Goal: Communication & Community: Answer question/provide support

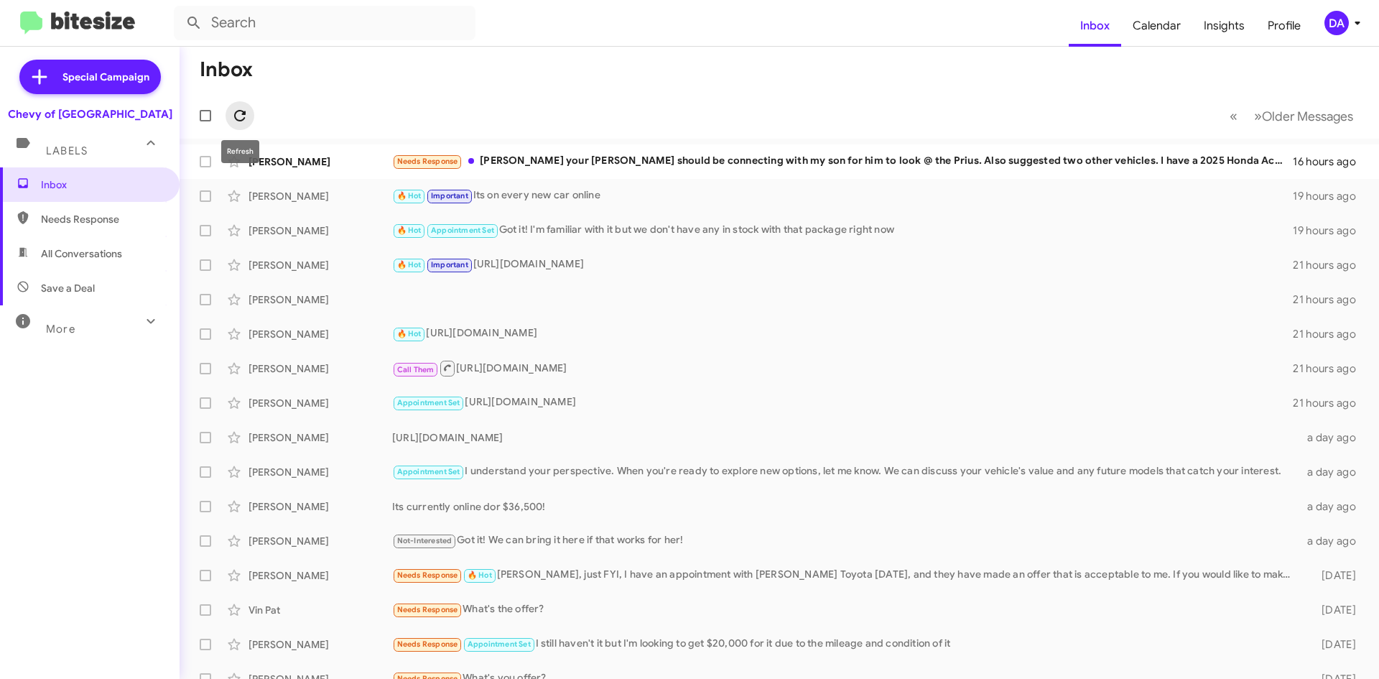
click at [243, 112] on icon at bounding box center [239, 115] width 11 height 11
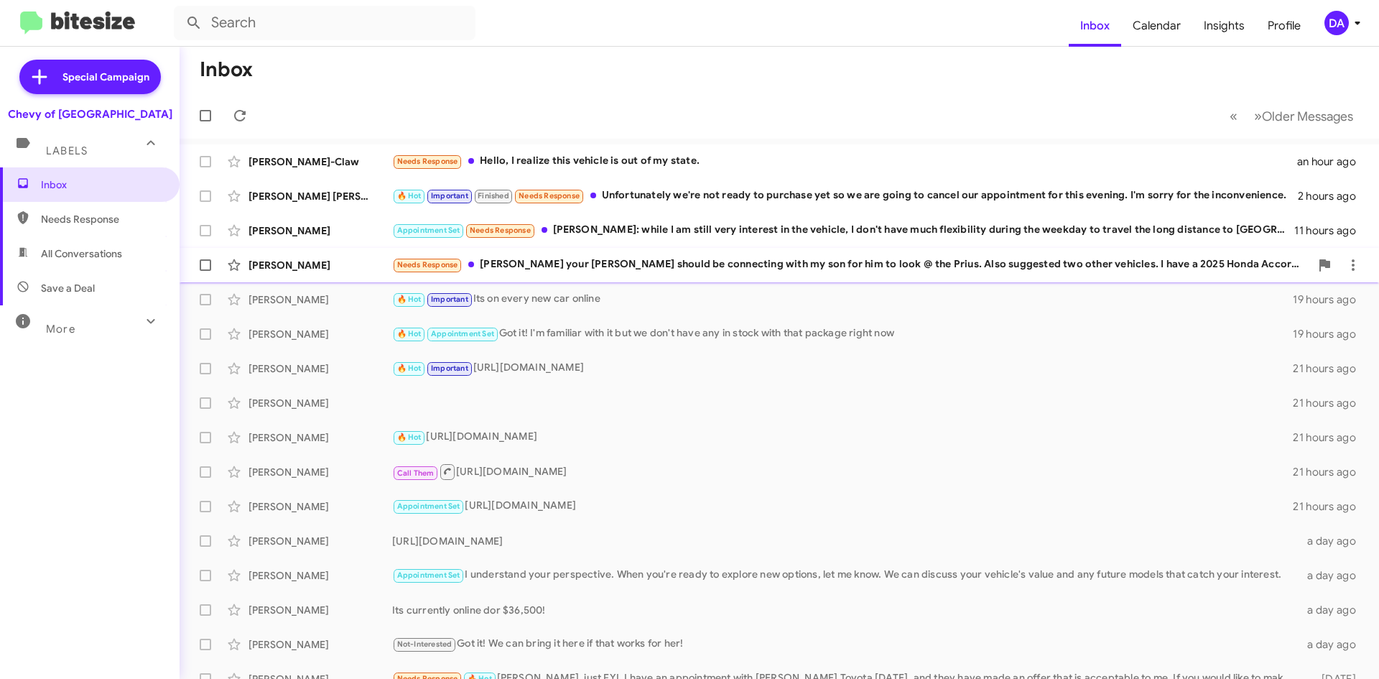
click at [537, 264] on div "Needs Response [PERSON_NAME] your [PERSON_NAME] should be connecting with my so…" at bounding box center [851, 264] width 918 height 17
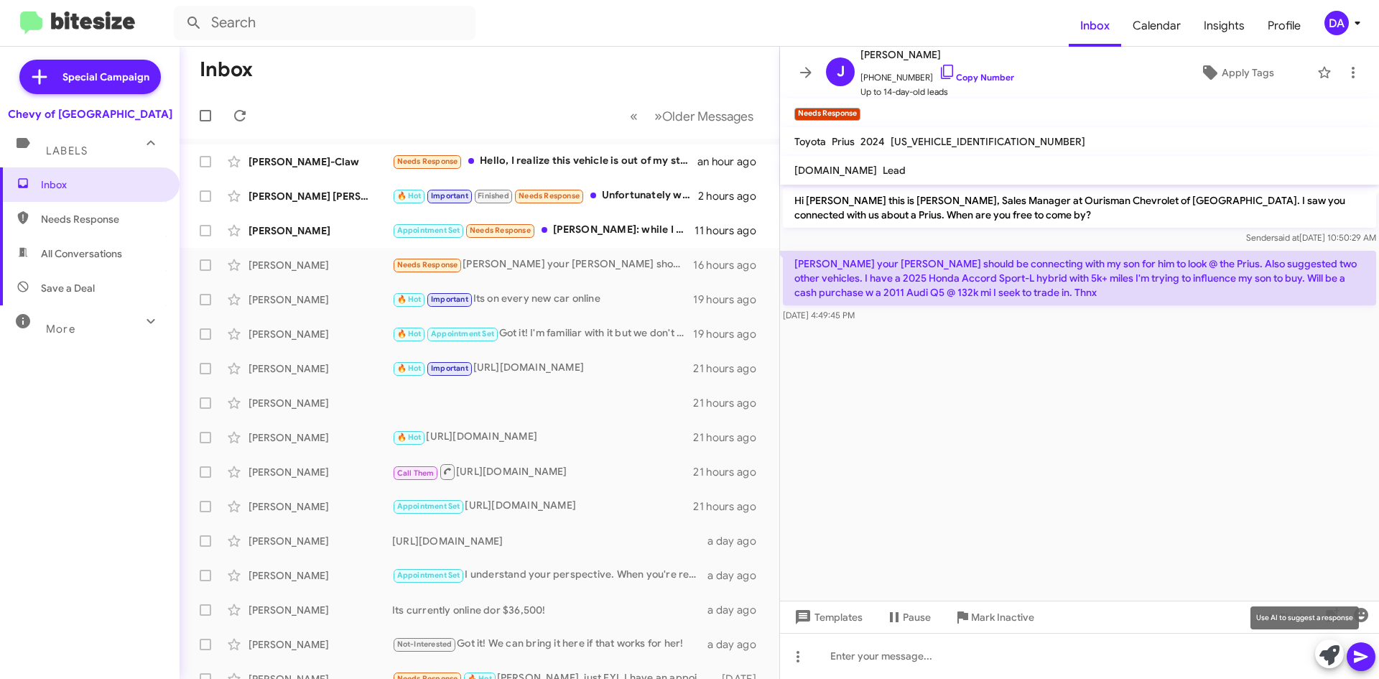
click at [1325, 652] on icon at bounding box center [1330, 655] width 20 height 20
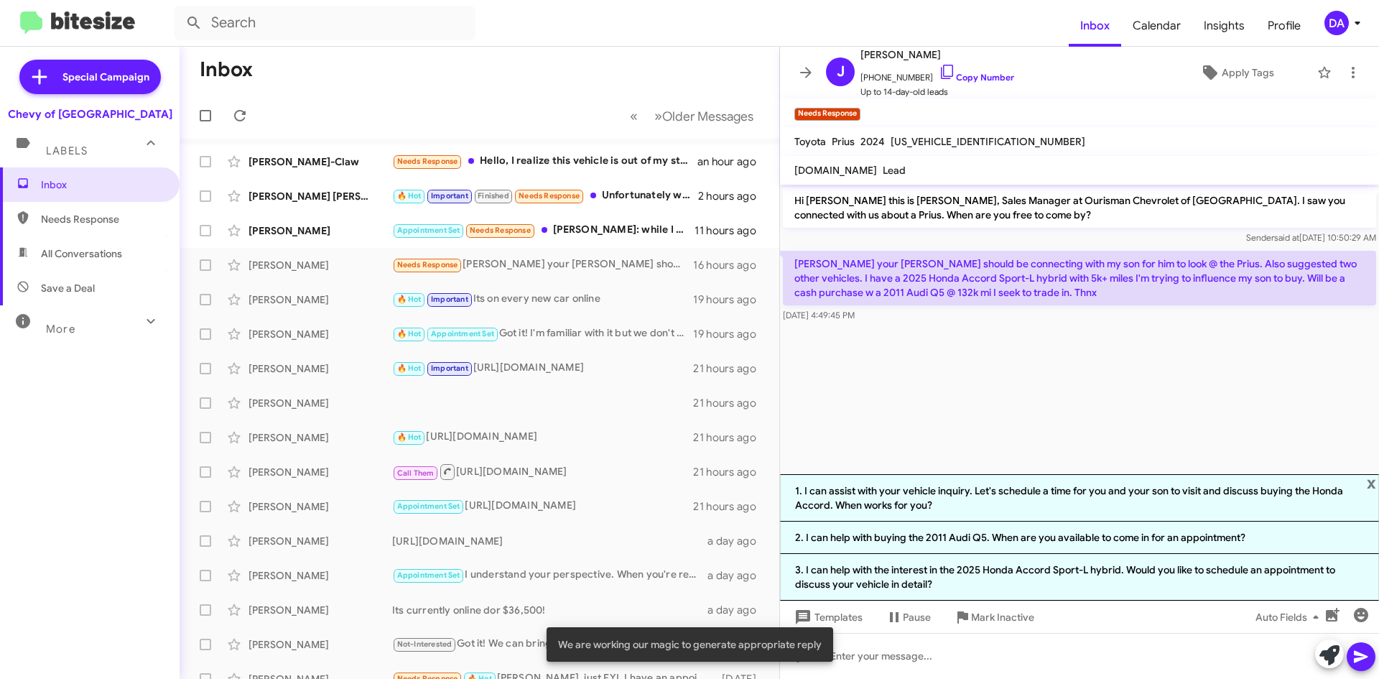
click at [1257, 372] on cdk-virtual-scroll-viewport "Hi [PERSON_NAME] this is [PERSON_NAME], Sales Manager at Ourisman Chevrolet of …" at bounding box center [1079, 329] width 599 height 289
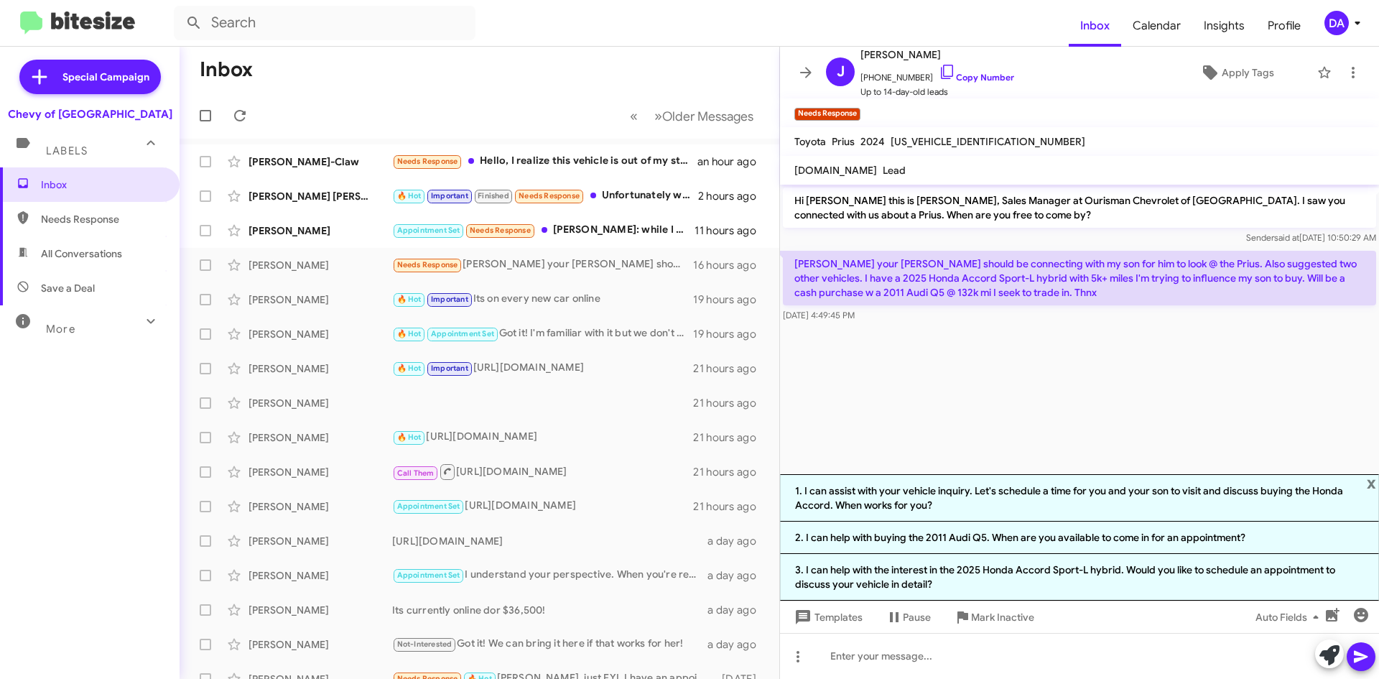
click at [986, 424] on cdk-virtual-scroll-viewport "Hi [PERSON_NAME] this is [PERSON_NAME], Sales Manager at Ourisman Chevrolet of …" at bounding box center [1079, 329] width 599 height 289
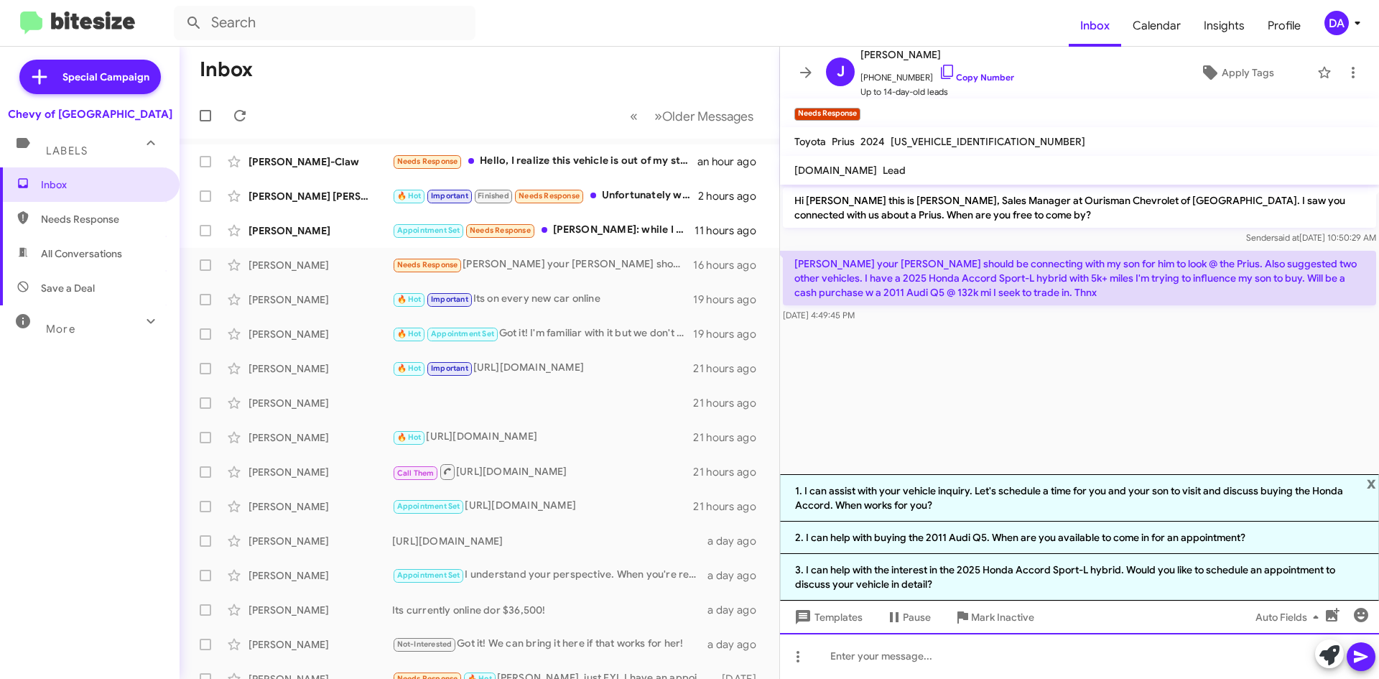
click at [995, 639] on div at bounding box center [1079, 656] width 599 height 46
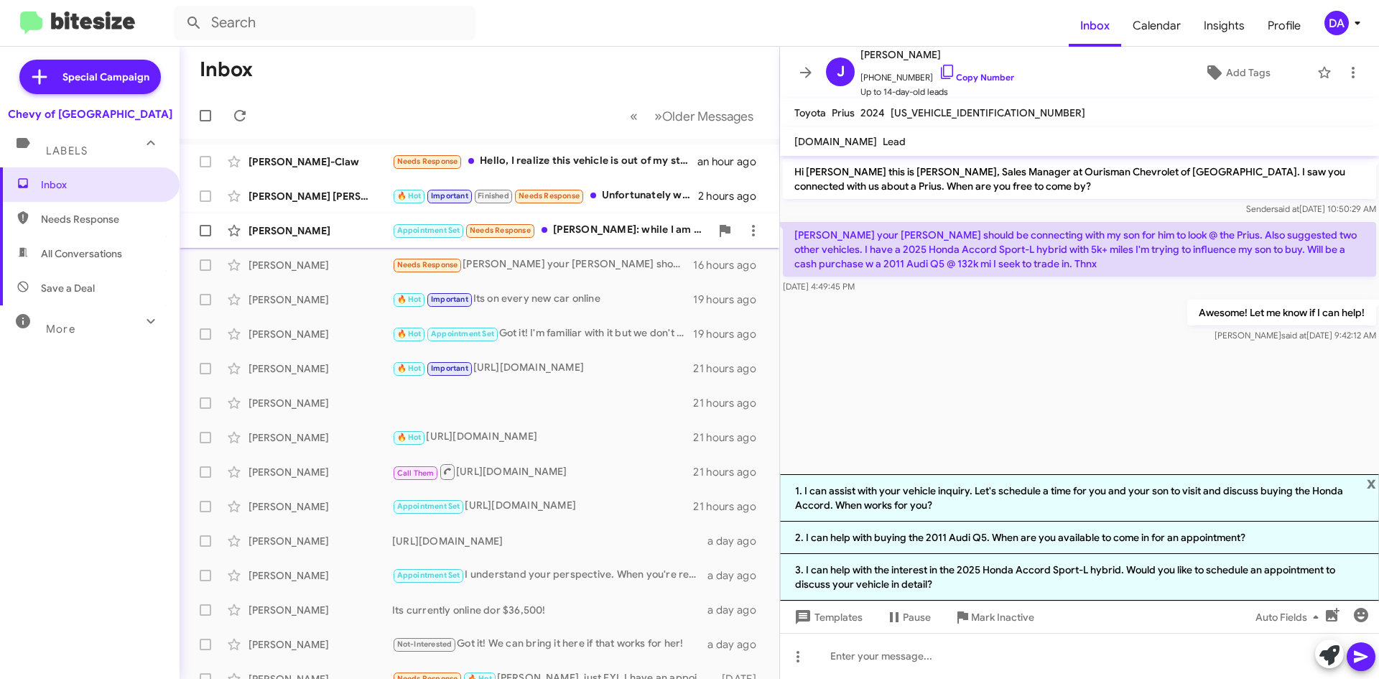
click at [649, 235] on div "Appointment Set Needs Response [PERSON_NAME]: while I am still very interest in…" at bounding box center [551, 230] width 318 height 17
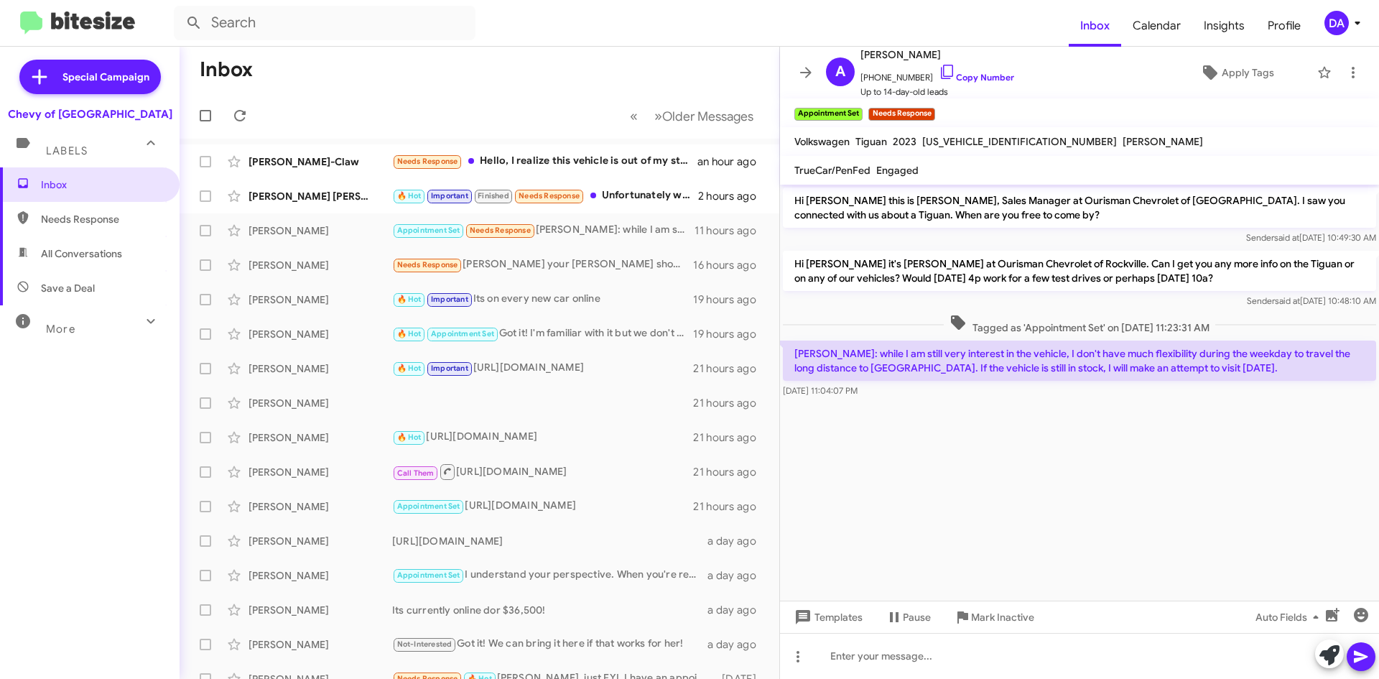
click at [62, 429] on div "Inbox Needs Response All Conversations Save a Deal More Important 🔥 Hot Appoint…" at bounding box center [90, 370] width 180 height 407
click at [564, 235] on div "Appointment Set Needs Response [PERSON_NAME]: while I am still very interest in…" at bounding box center [551, 230] width 318 height 17
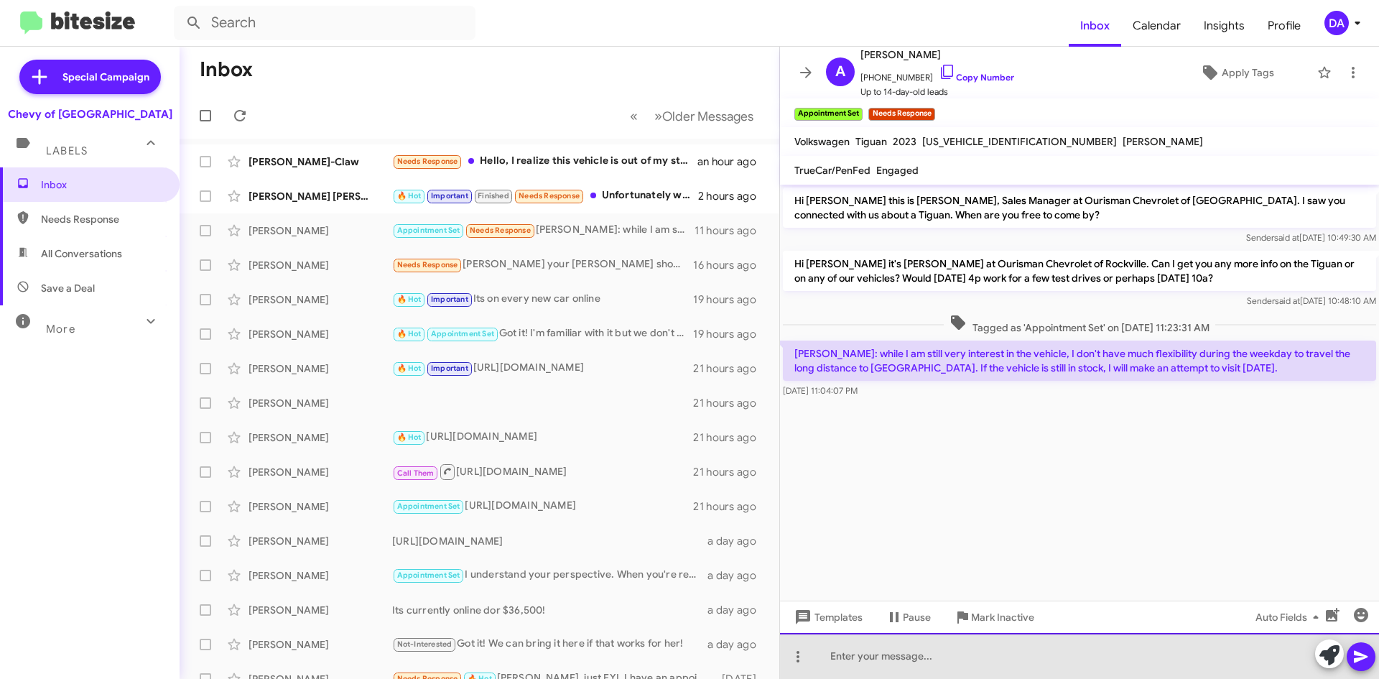
click at [949, 664] on div at bounding box center [1079, 656] width 599 height 46
click at [981, 652] on div at bounding box center [1079, 656] width 599 height 46
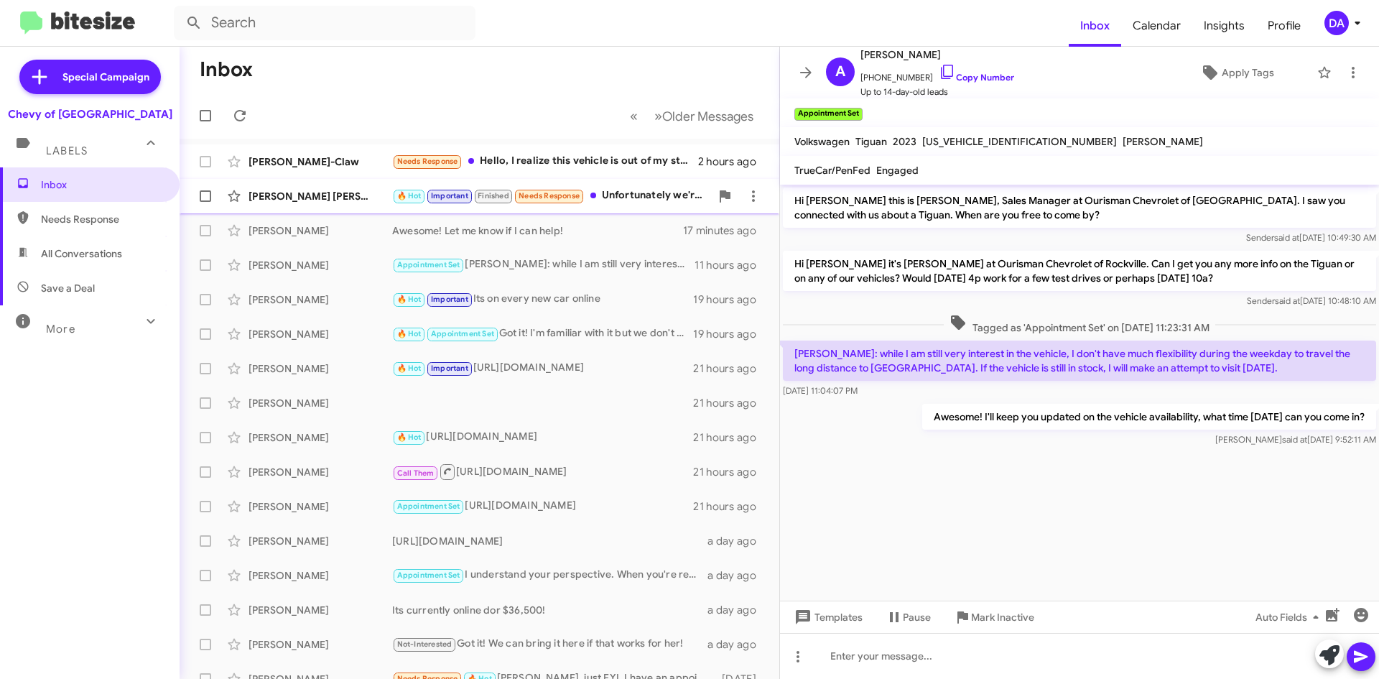
click at [297, 189] on div "[PERSON_NAME] [PERSON_NAME]" at bounding box center [321, 196] width 144 height 14
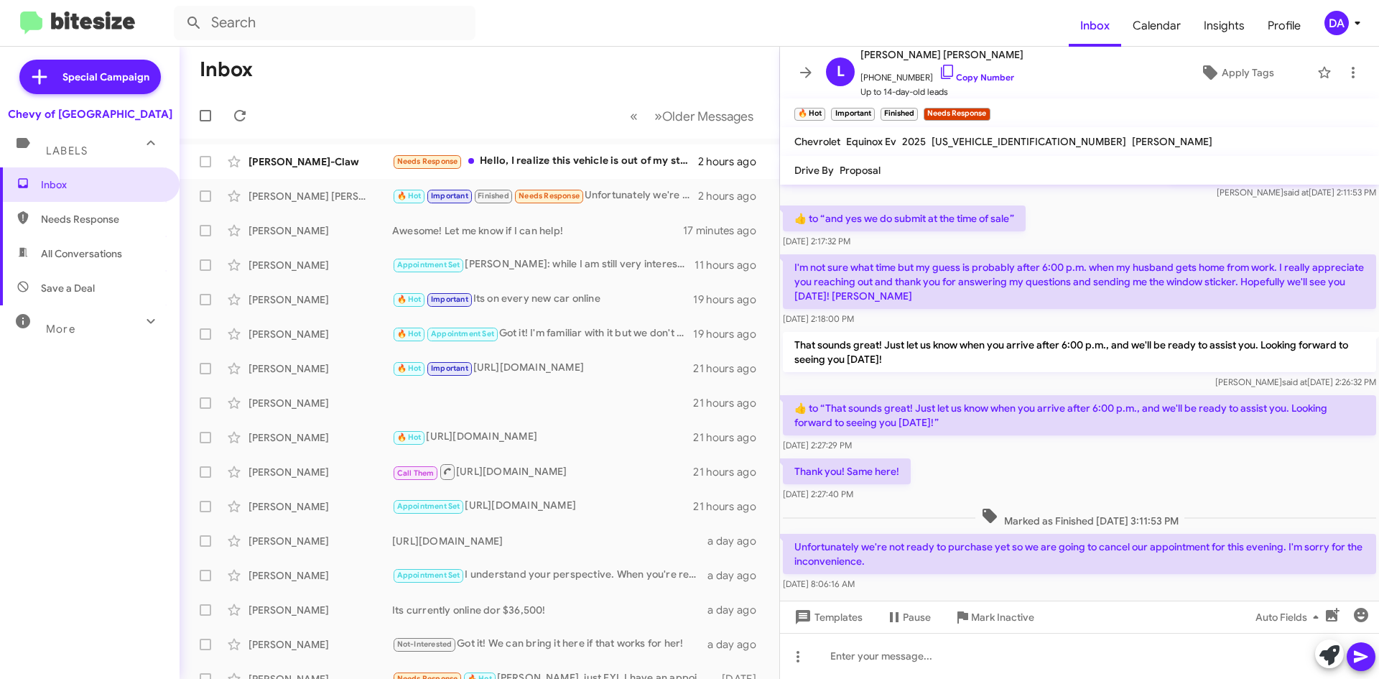
scroll to position [950, 0]
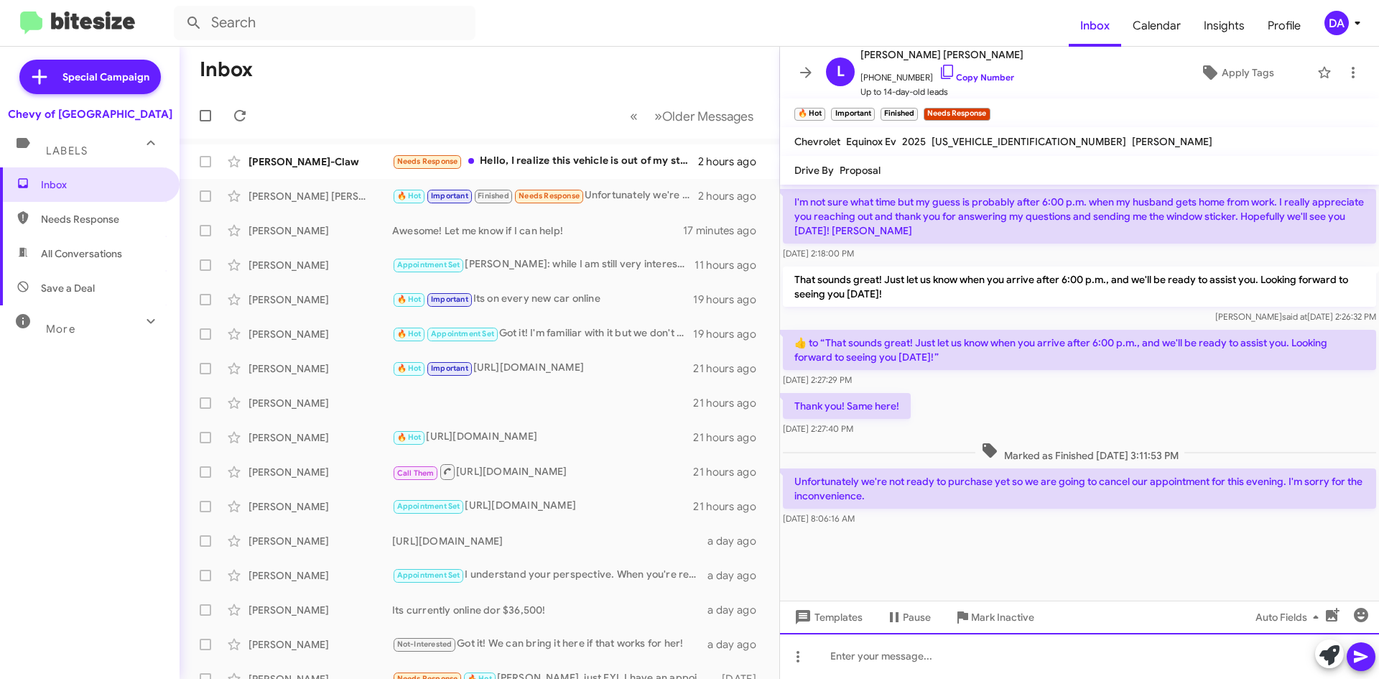
click at [1070, 658] on div at bounding box center [1079, 656] width 599 height 46
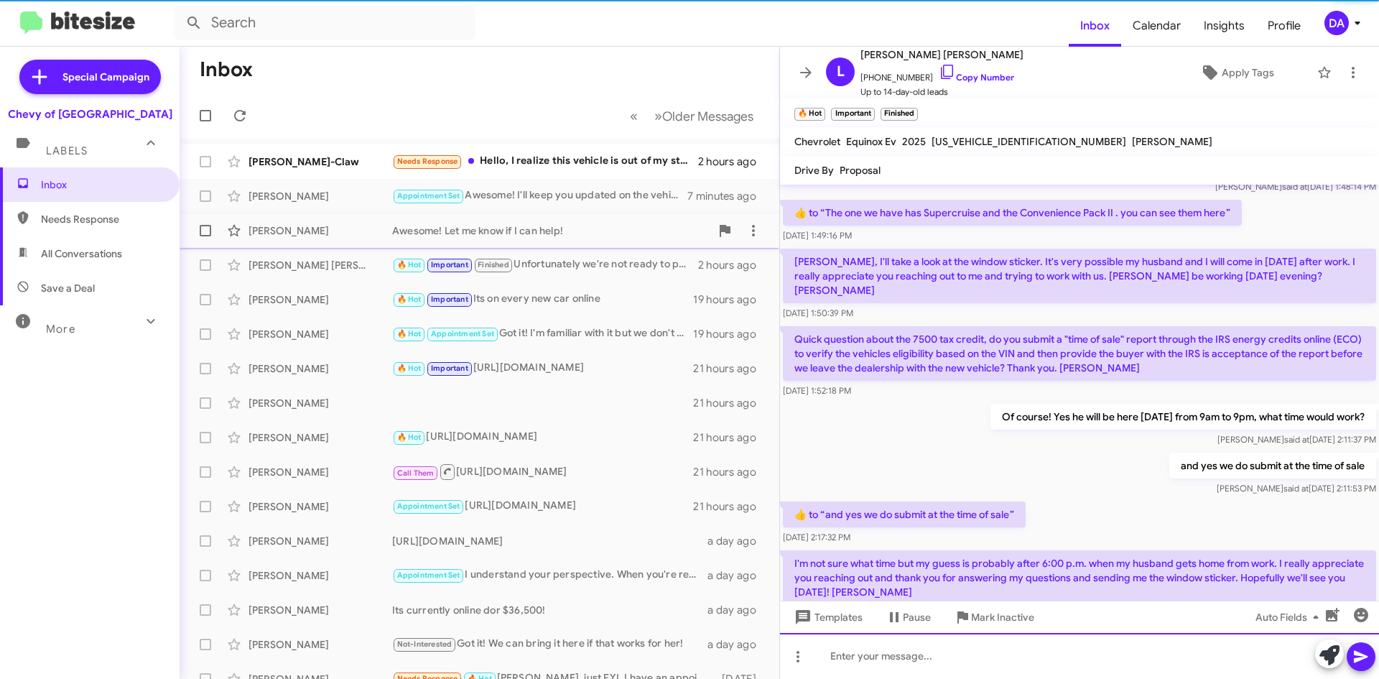
scroll to position [0, 0]
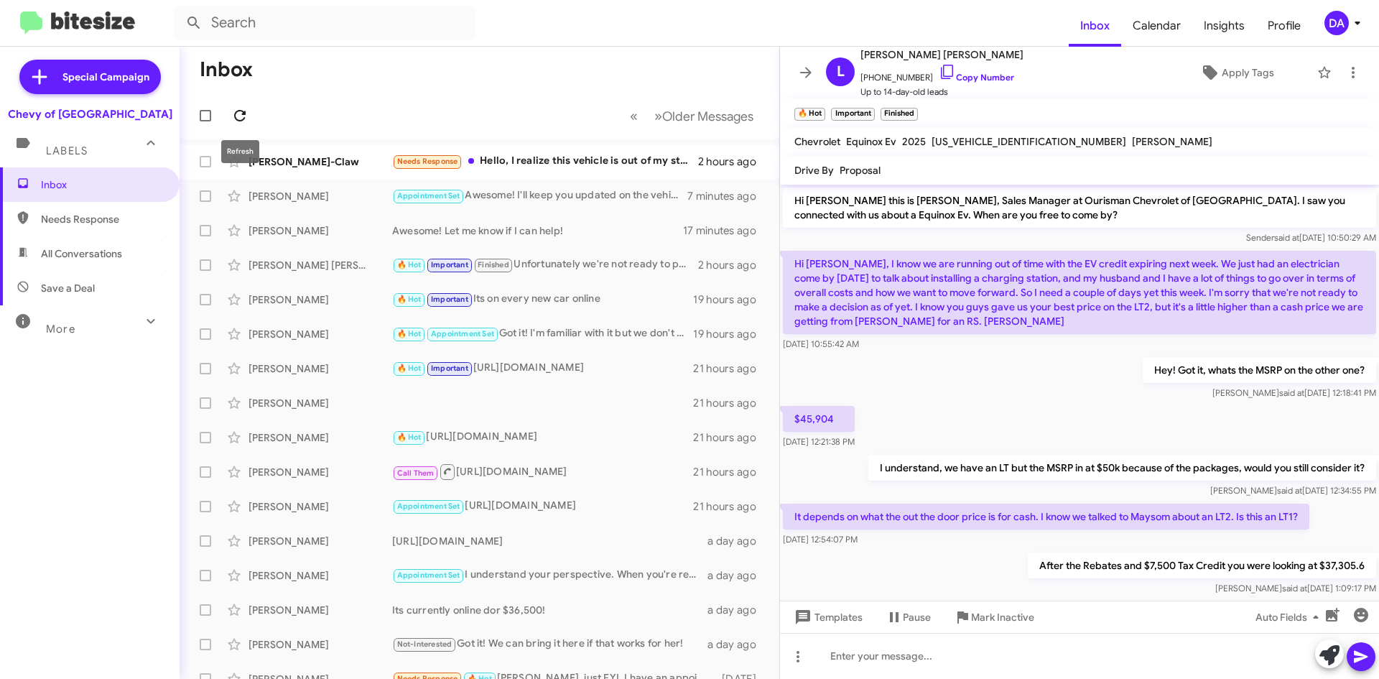
click at [247, 114] on icon at bounding box center [239, 115] width 17 height 17
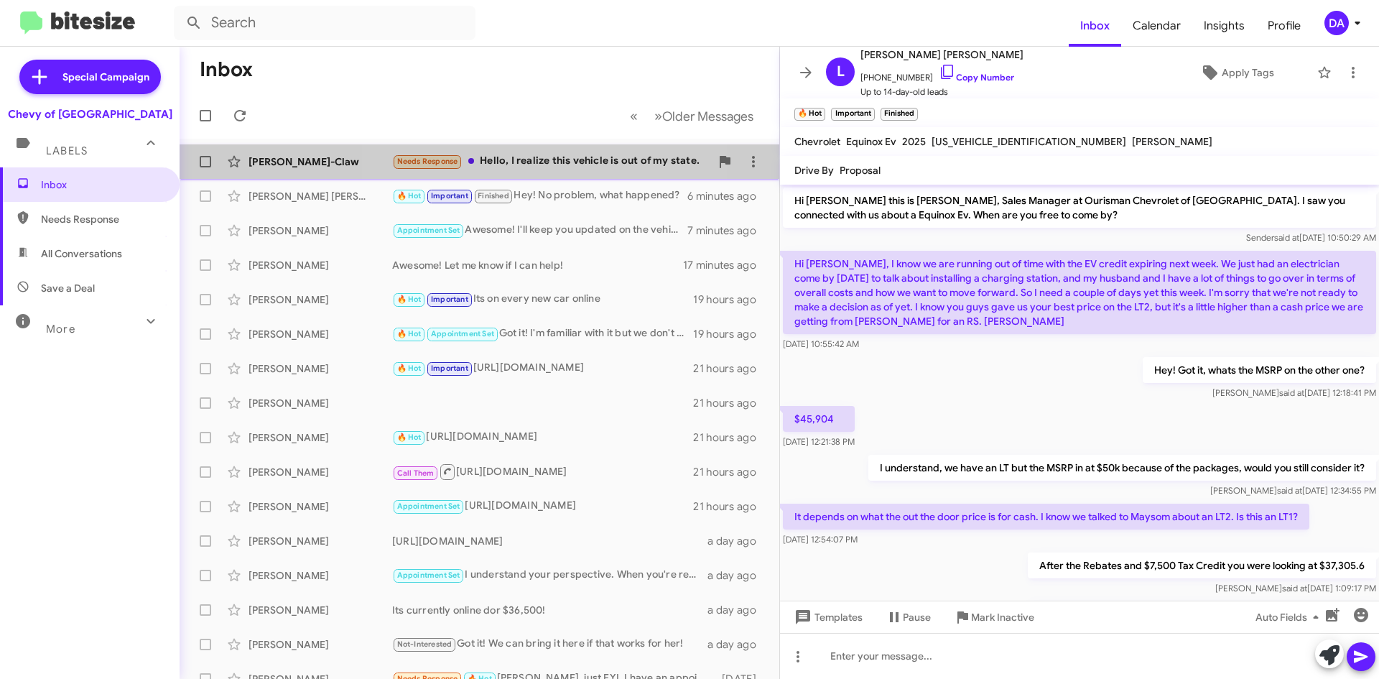
click at [561, 165] on div "Needs Response Hello, I realize this vehicle is out of my state." at bounding box center [551, 161] width 318 height 17
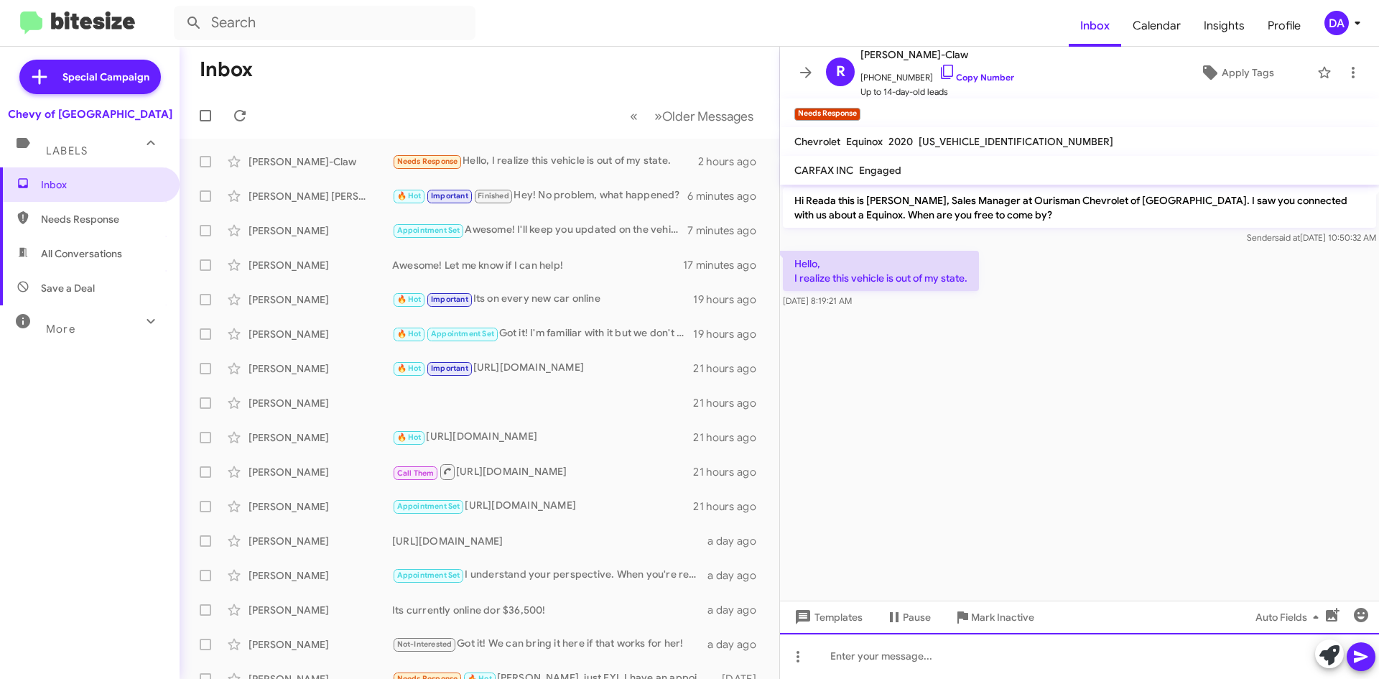
click at [913, 643] on div at bounding box center [1079, 656] width 599 height 46
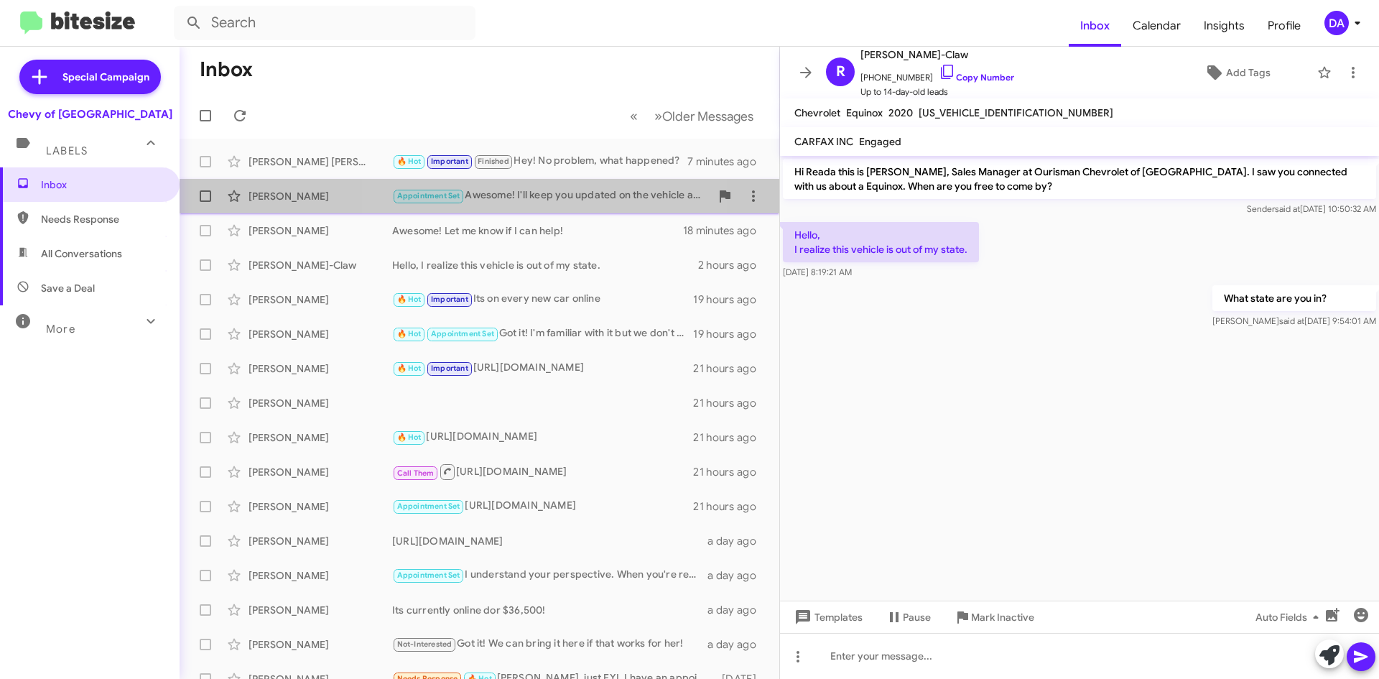
click at [523, 196] on div "Appointment Set Awesome! I'll keep you updated on the vehicle availability, wha…" at bounding box center [551, 195] width 318 height 17
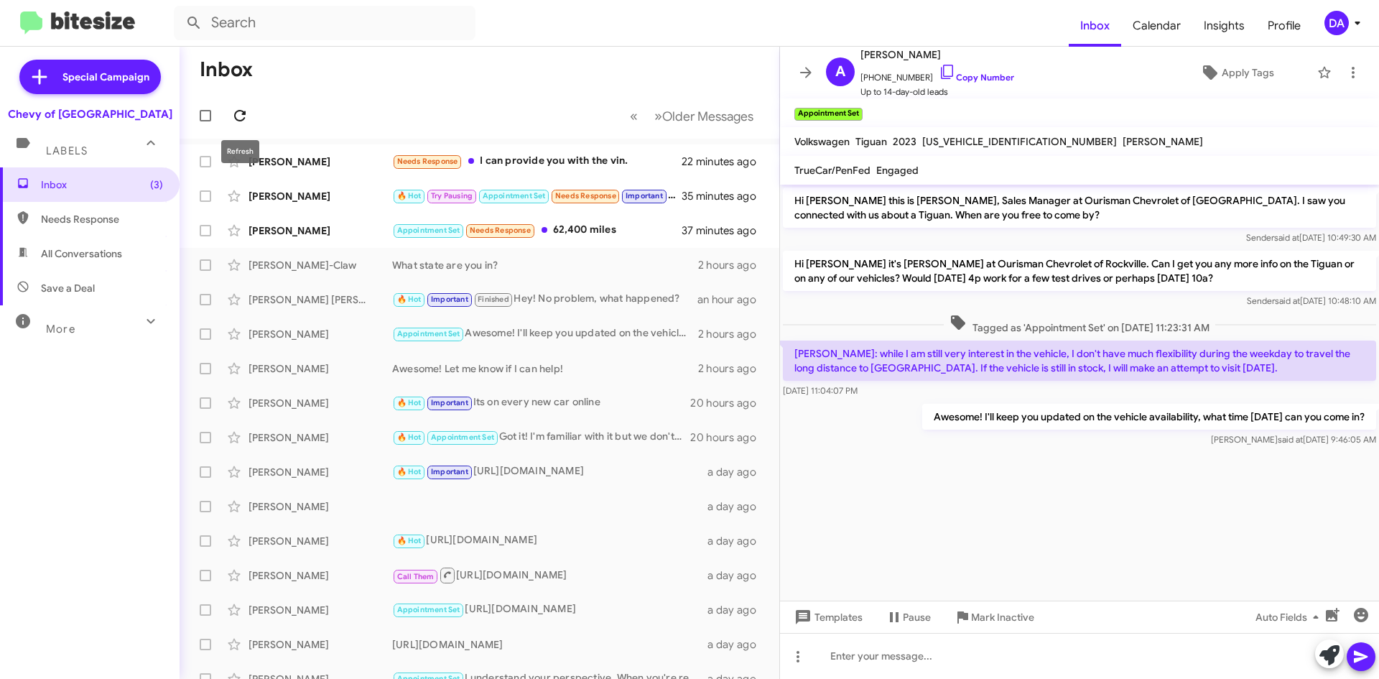
click at [245, 111] on icon at bounding box center [239, 115] width 17 height 17
click at [568, 228] on div "Appointment Set Needs Response 62,400 miles" at bounding box center [551, 230] width 318 height 17
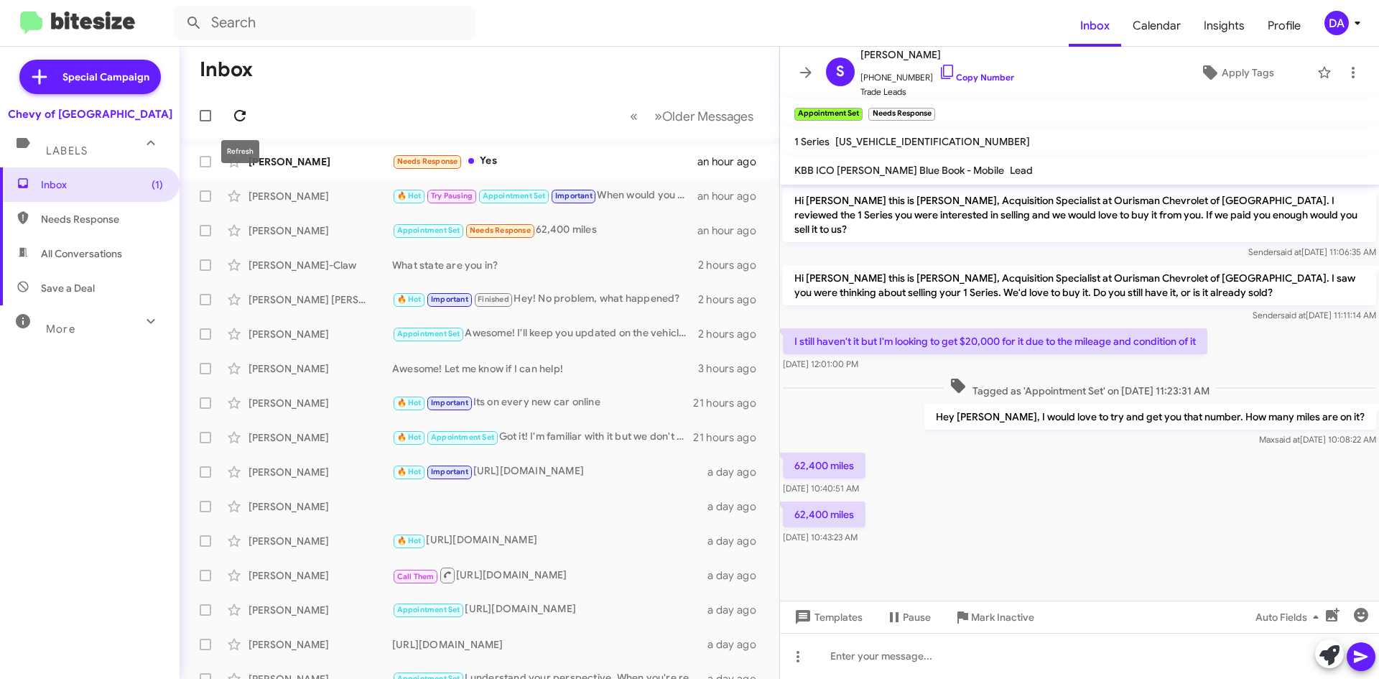
click at [240, 104] on button at bounding box center [240, 115] width 29 height 29
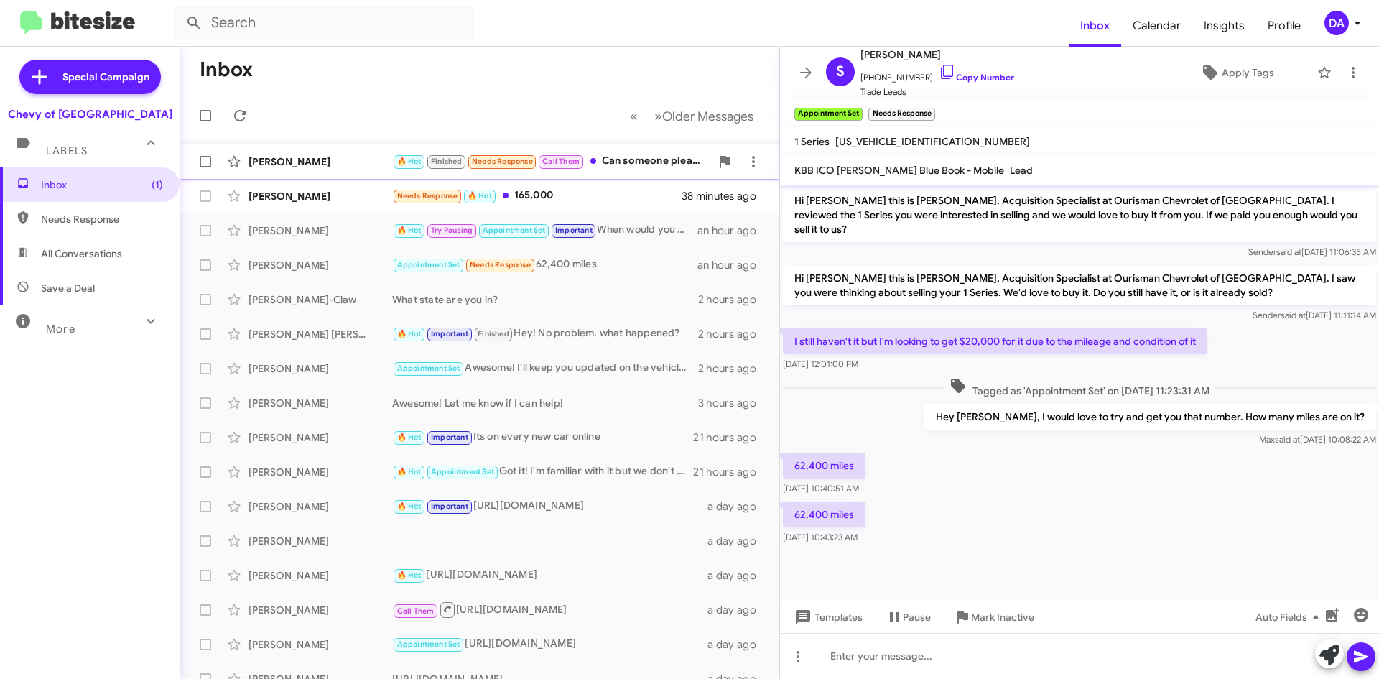
click at [358, 162] on div "[PERSON_NAME]" at bounding box center [321, 161] width 144 height 14
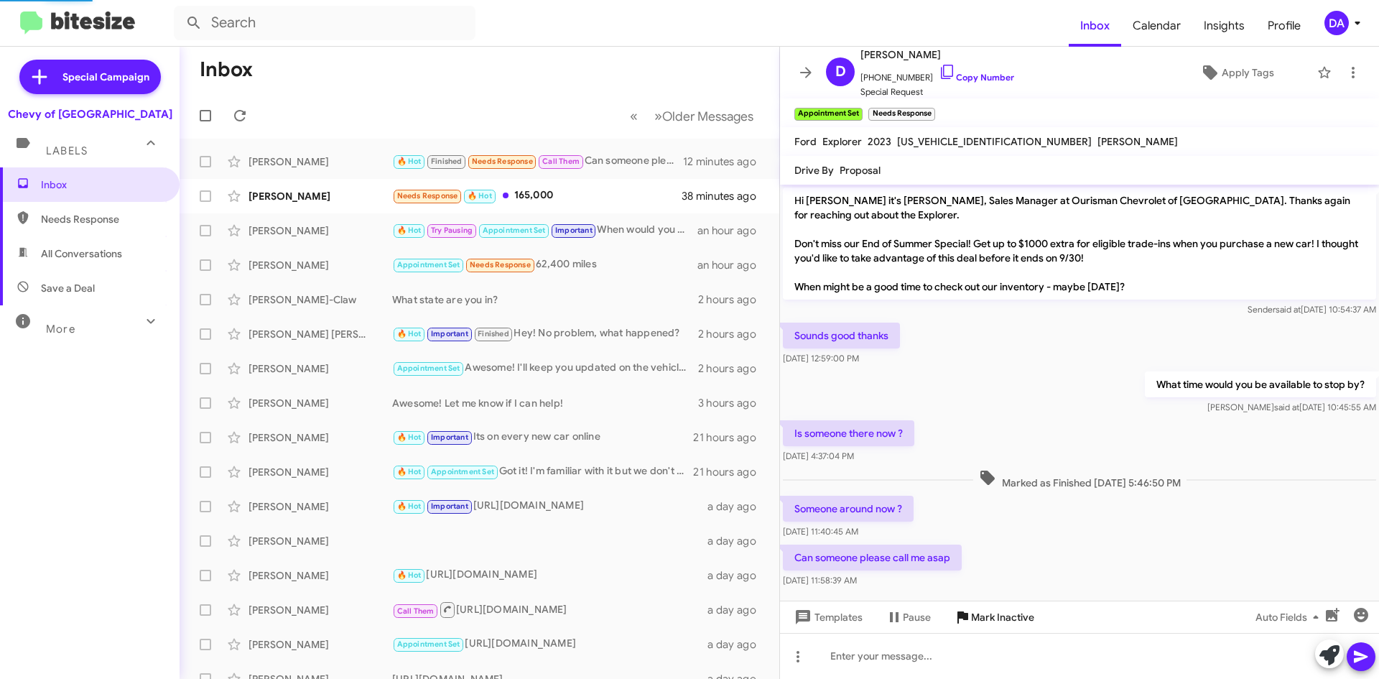
scroll to position [15, 0]
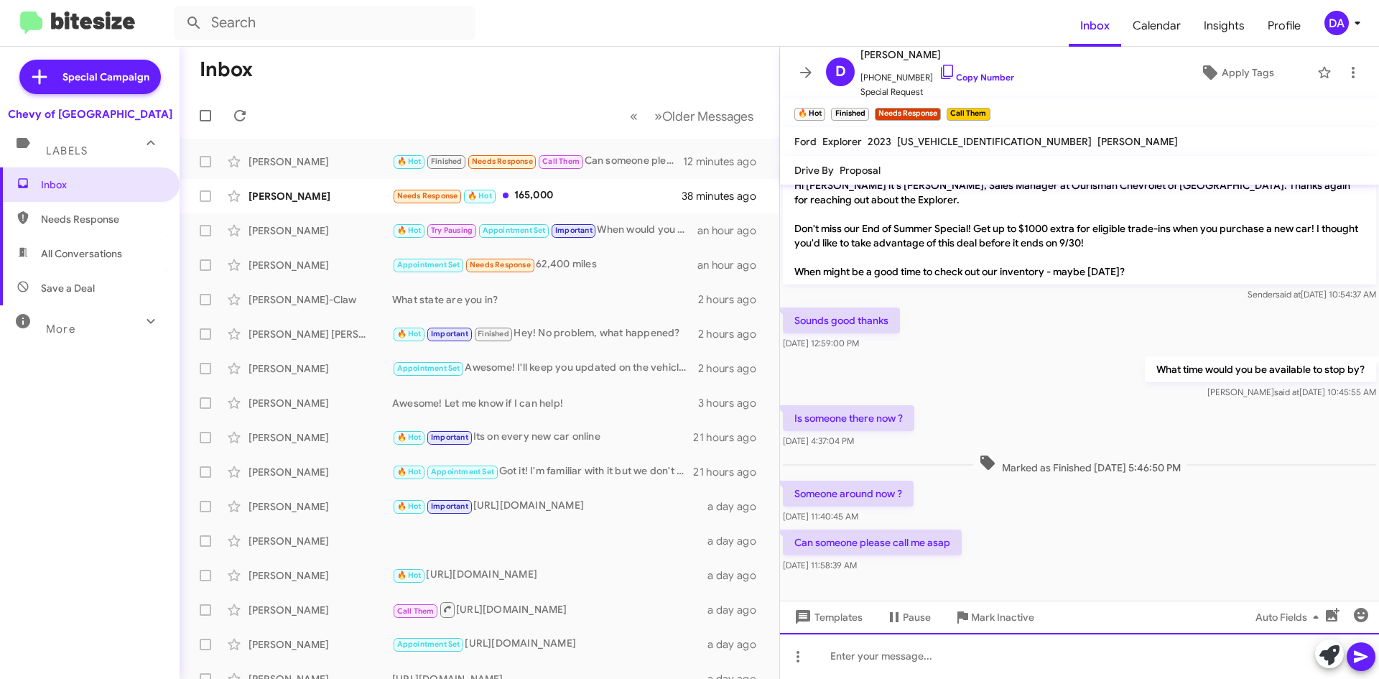
click at [930, 657] on div at bounding box center [1079, 656] width 599 height 46
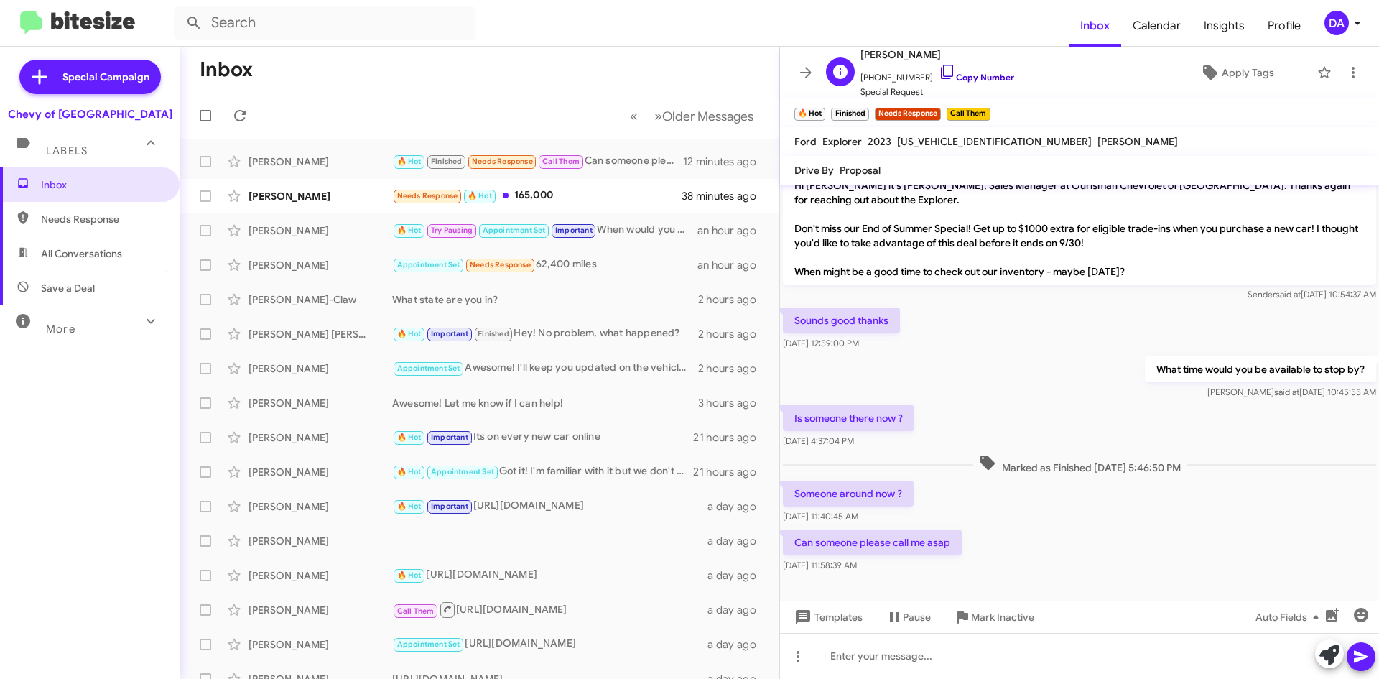
click at [975, 73] on link "Copy Number" at bounding box center [976, 77] width 75 height 11
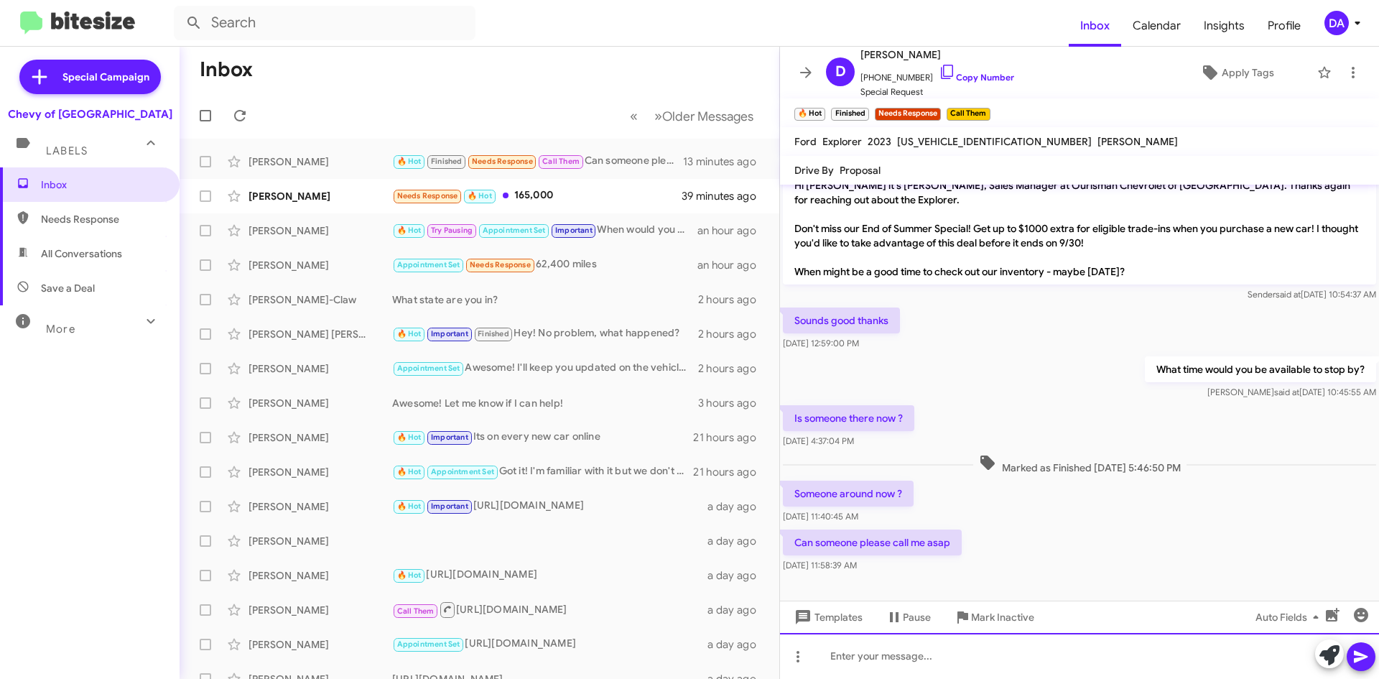
click at [912, 660] on div at bounding box center [1079, 656] width 599 height 46
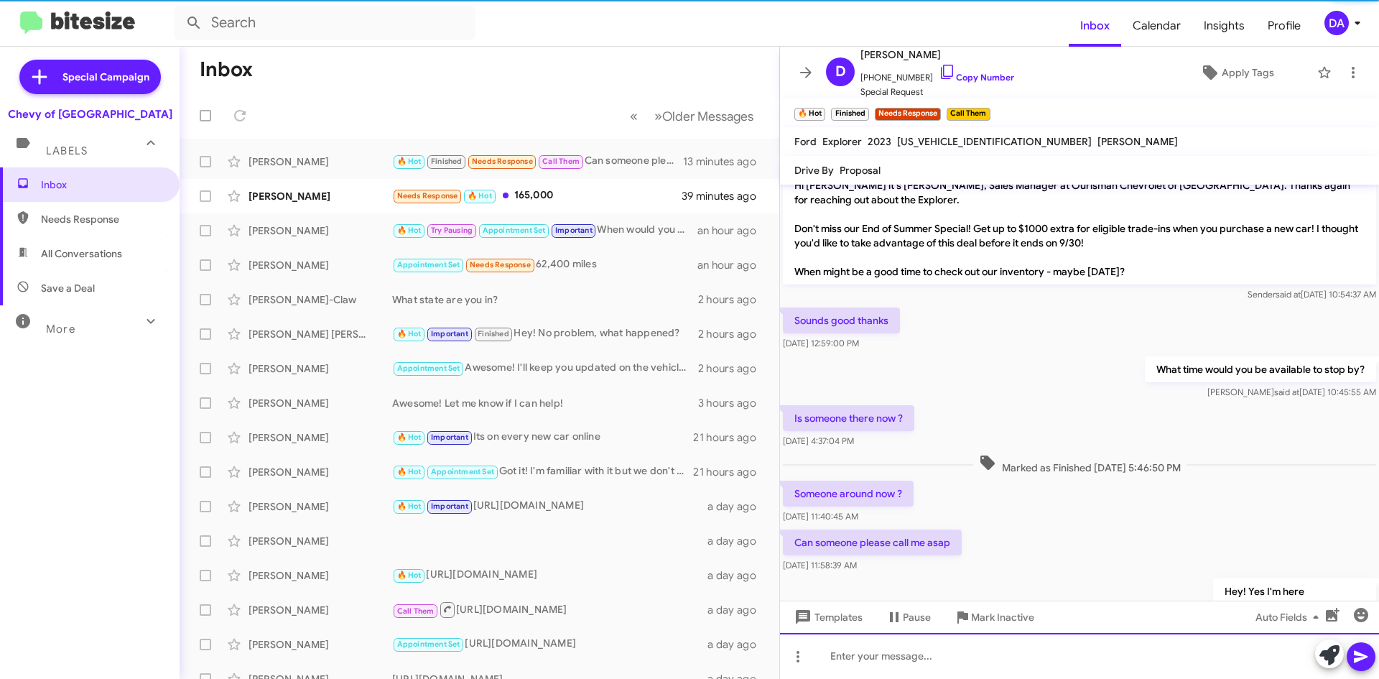
scroll to position [68, 0]
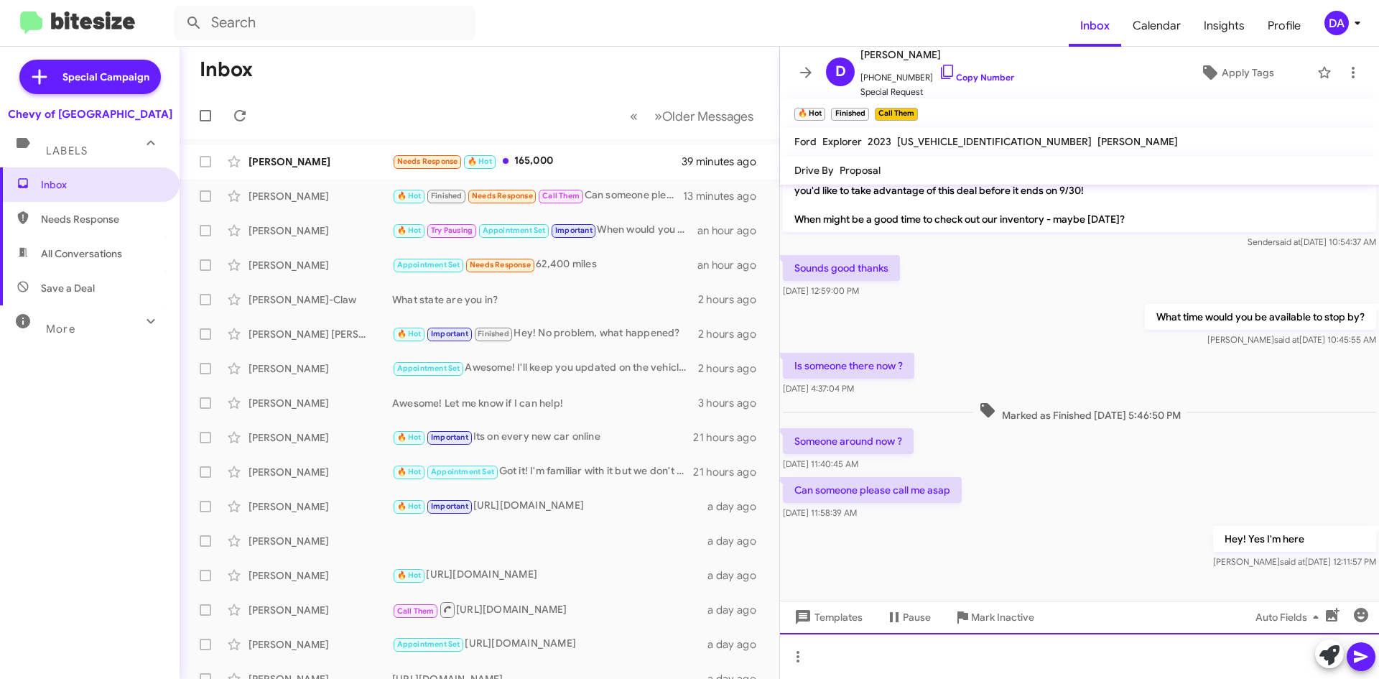
click at [833, 663] on div at bounding box center [1079, 656] width 599 height 46
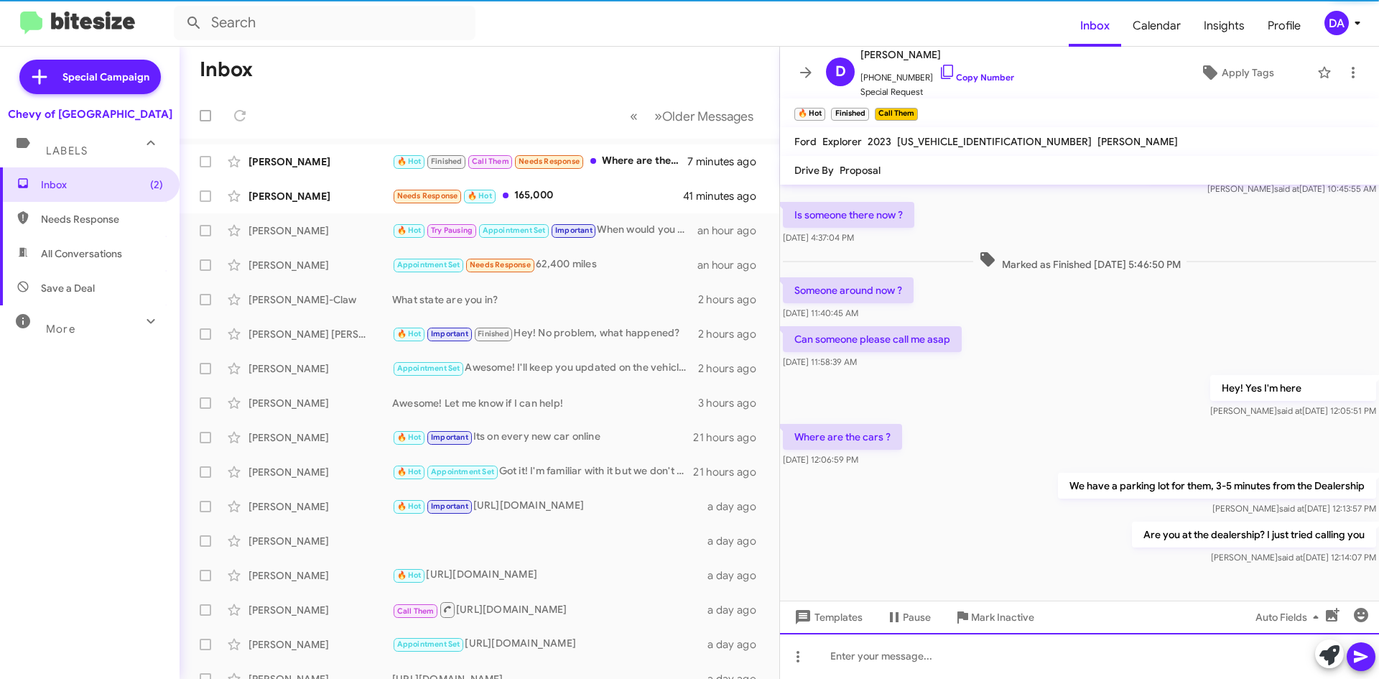
scroll to position [225, 0]
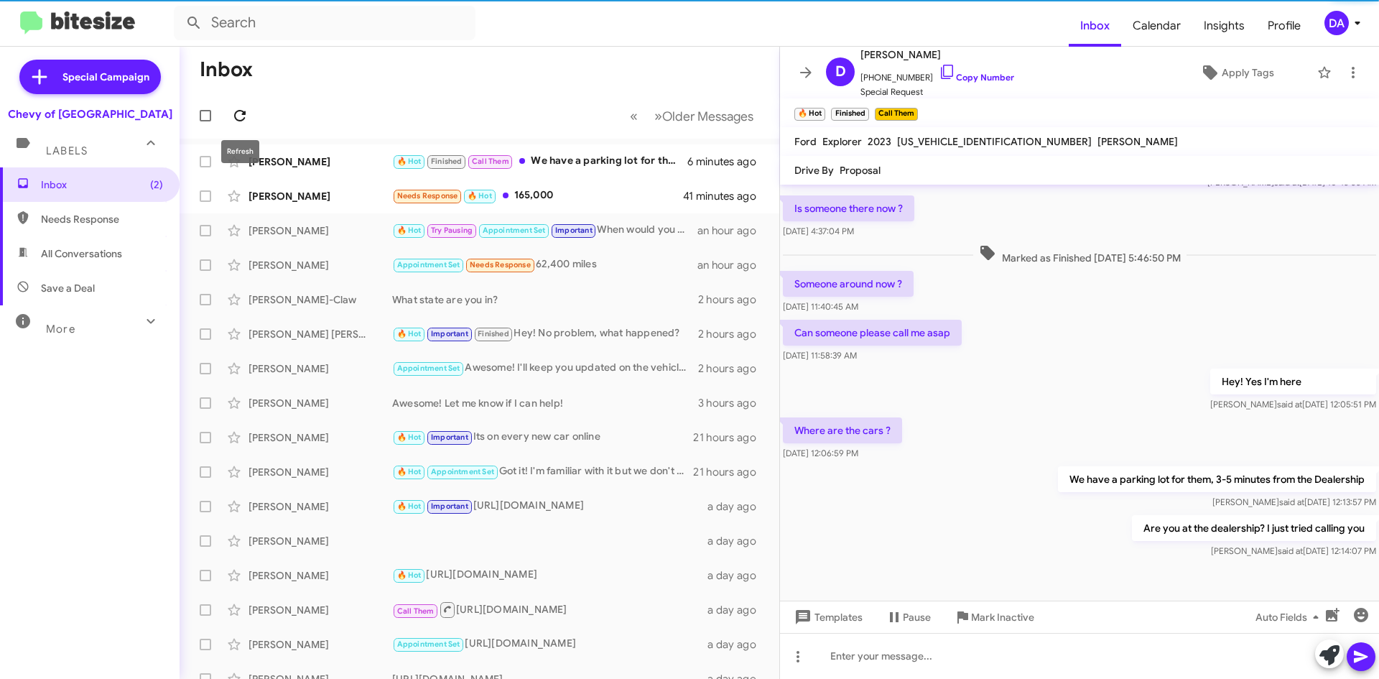
click at [242, 113] on icon at bounding box center [239, 115] width 17 height 17
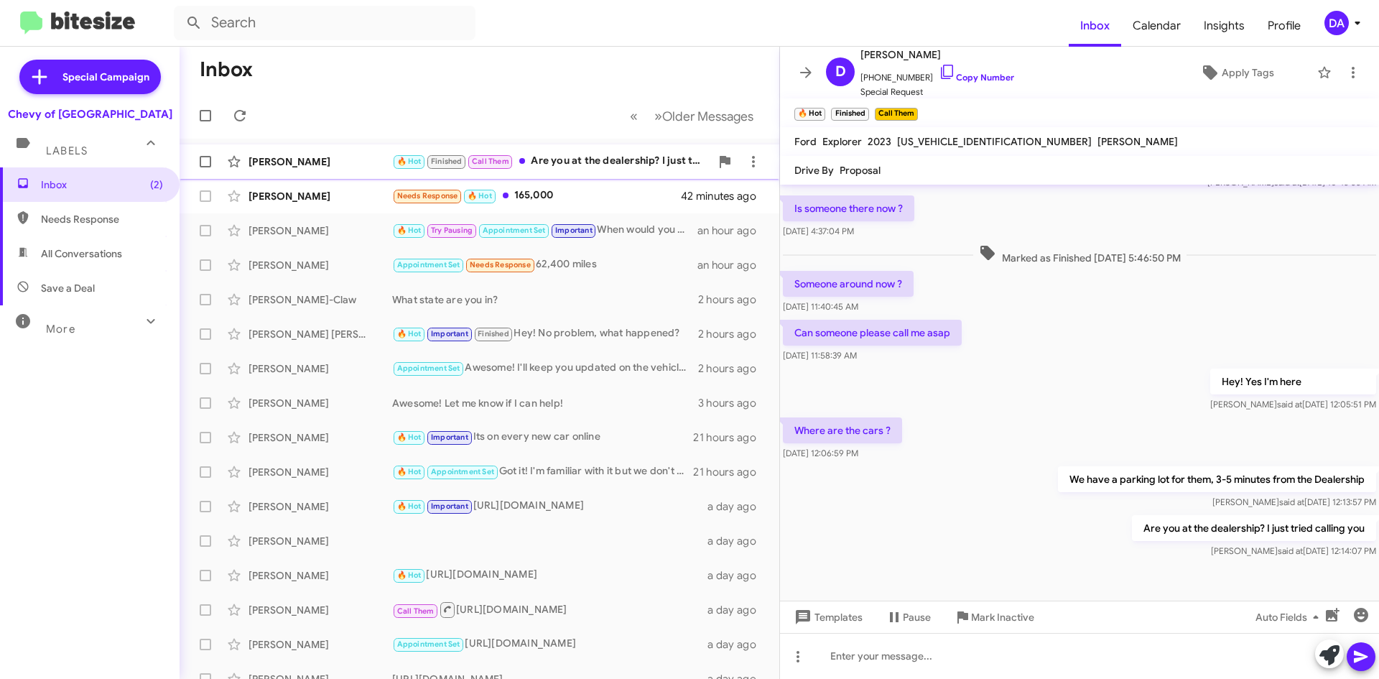
click at [342, 152] on div "[PERSON_NAME] 🔥 Hot Finished Call Them Are you at the dealership? I just tried …" at bounding box center [479, 161] width 577 height 29
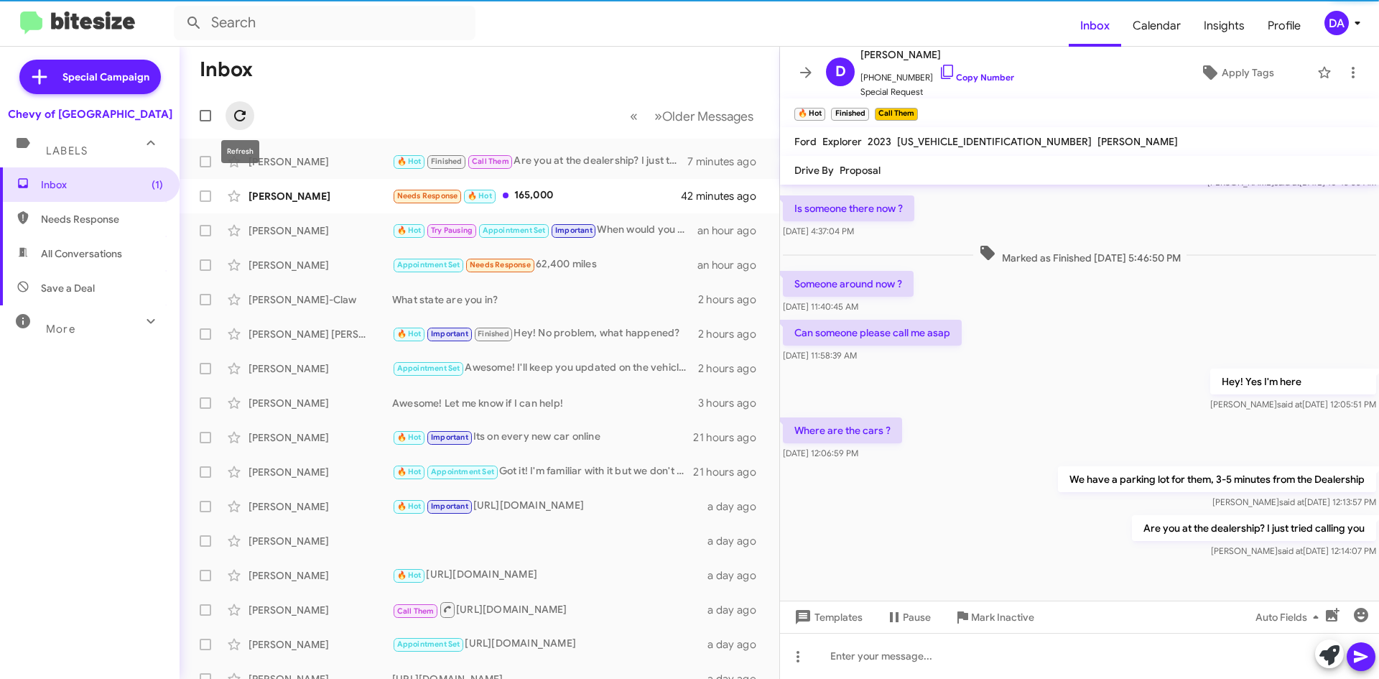
click at [244, 112] on icon at bounding box center [239, 115] width 11 height 11
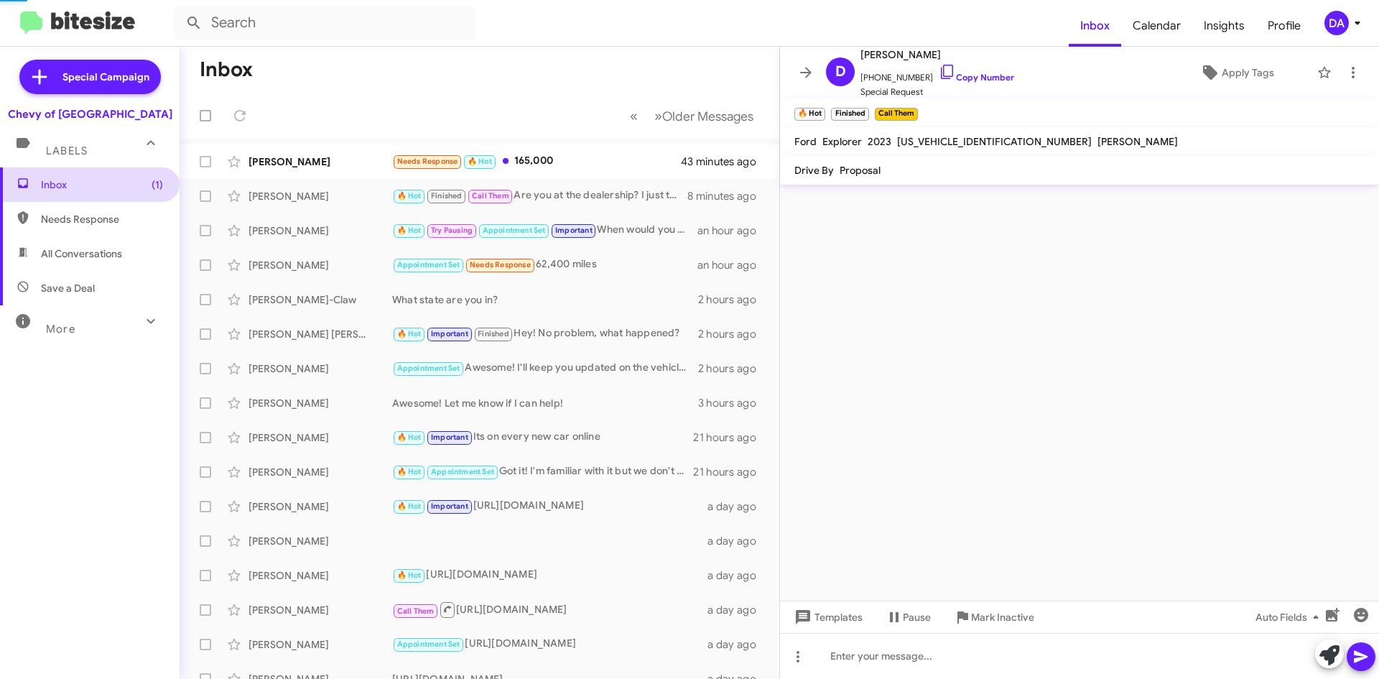
scroll to position [0, 0]
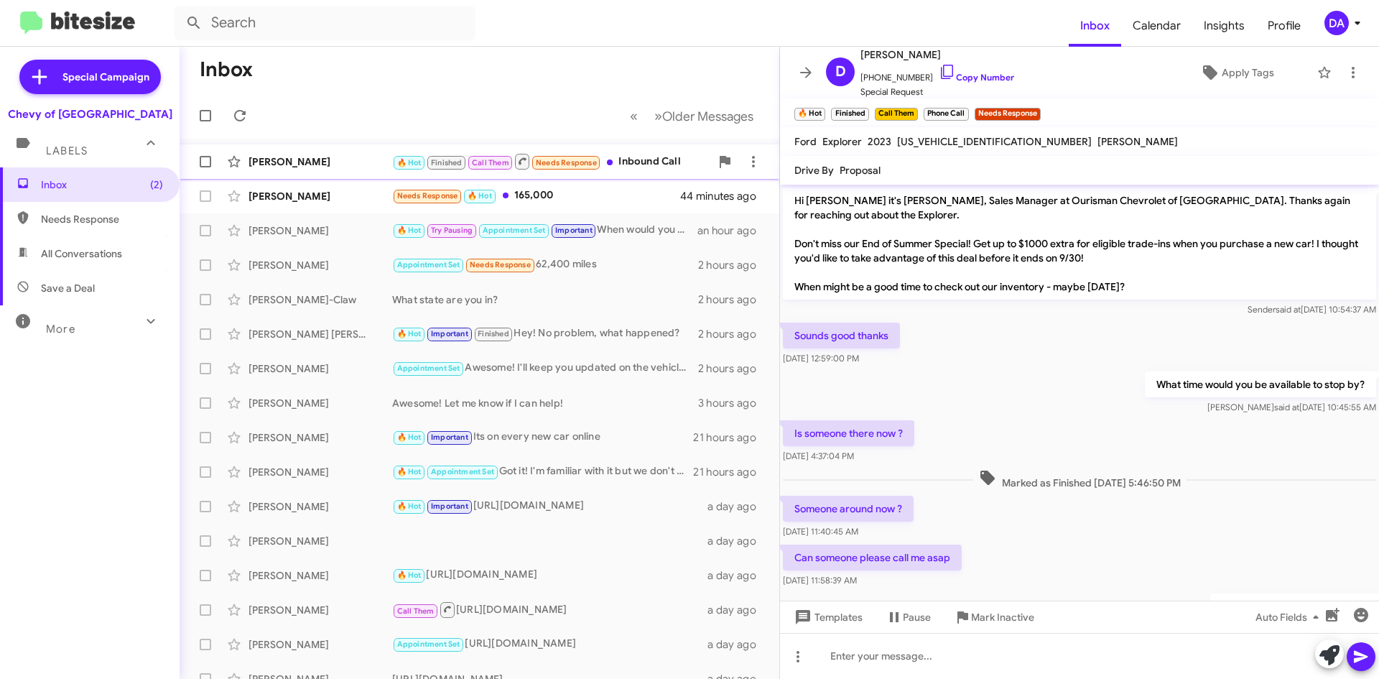
click at [328, 171] on div "[PERSON_NAME] 🔥 Hot Finished Call Them Needs Response Inbound Call 7 minutes ago" at bounding box center [479, 161] width 577 height 29
click at [959, 83] on span "[PHONE_NUMBER] Copy Number" at bounding box center [938, 74] width 154 height 22
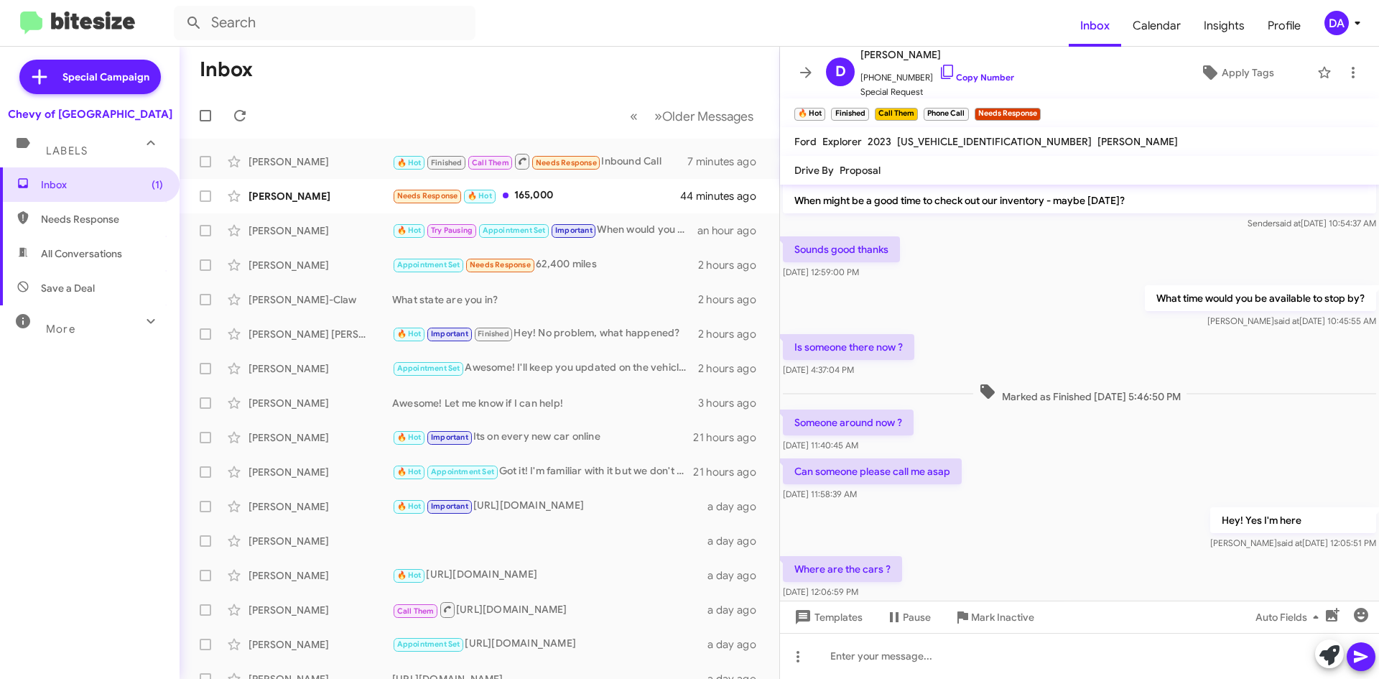
scroll to position [255, 0]
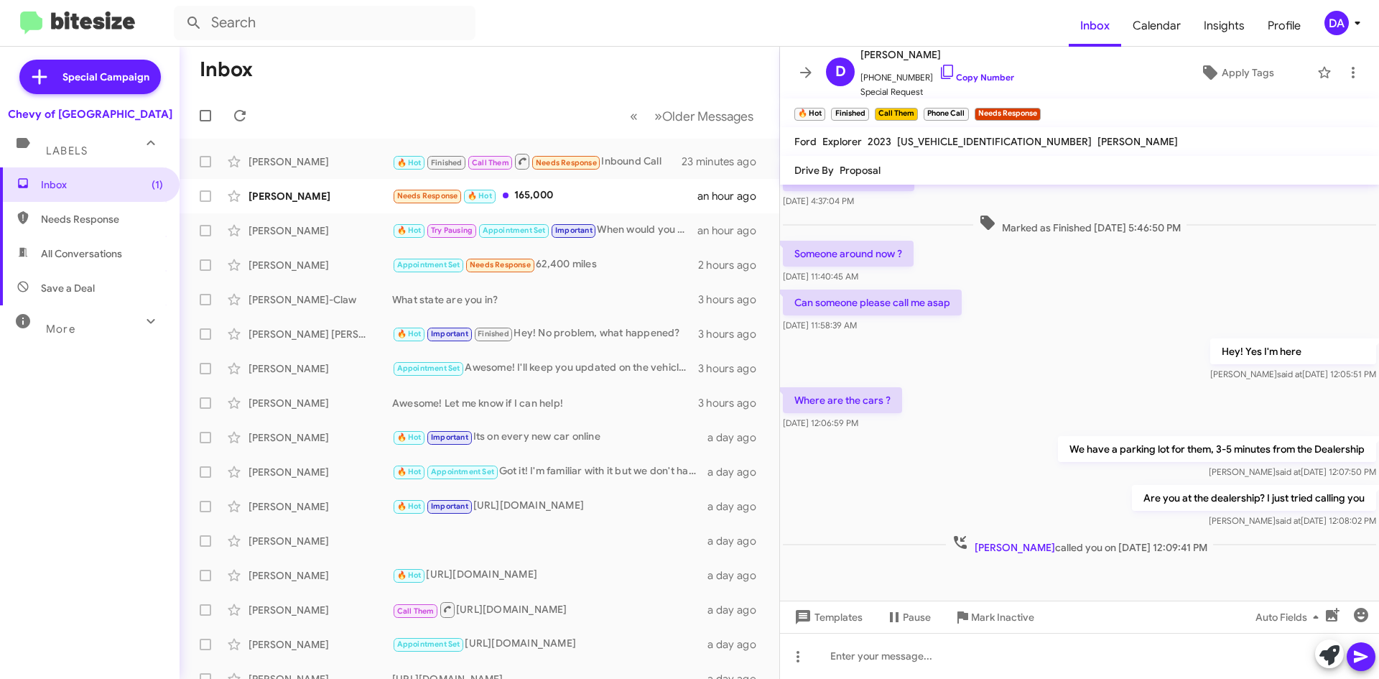
click at [41, 412] on div "Inbox (1) Needs Response All Conversations Save a Deal More Important 🔥 Hot App…" at bounding box center [90, 370] width 180 height 407
click at [244, 114] on icon at bounding box center [239, 115] width 11 height 11
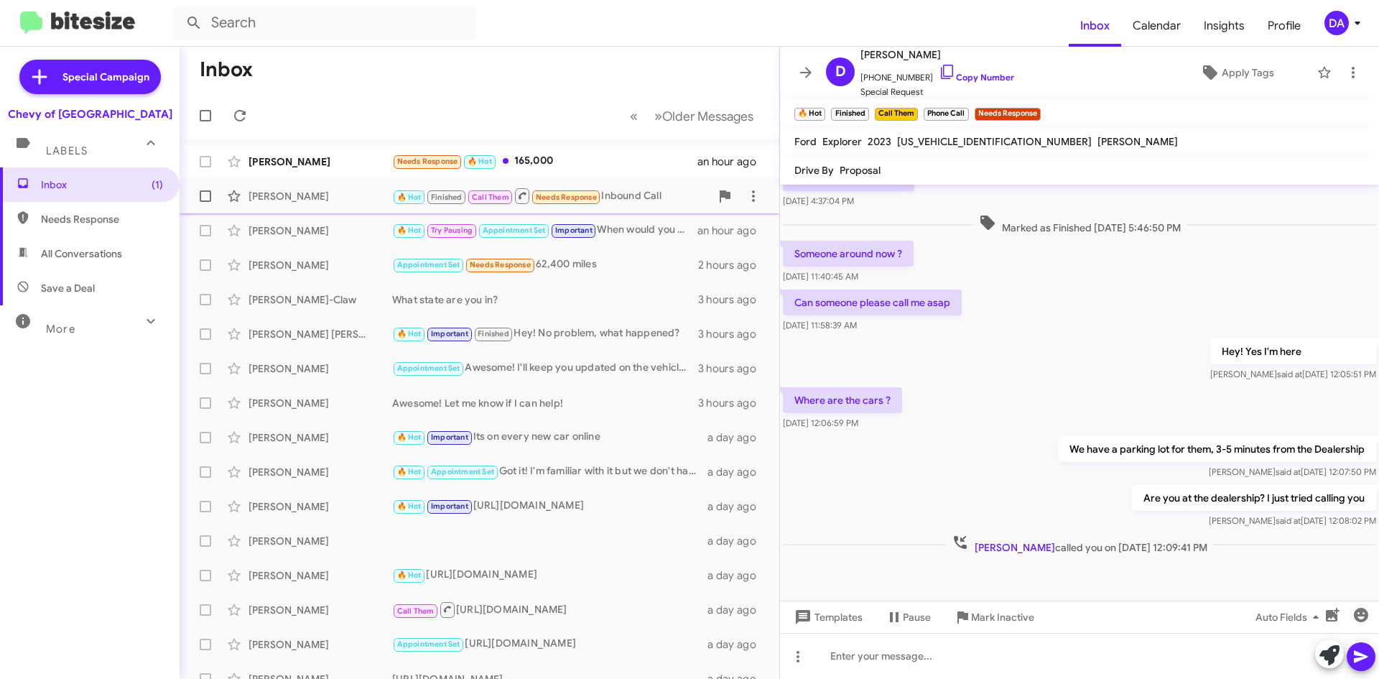
click at [605, 190] on div "🔥 Hot Finished Call Them Needs Response Inbound Call" at bounding box center [551, 196] width 318 height 18
click at [987, 614] on span "Mark Inactive" at bounding box center [1002, 617] width 63 height 26
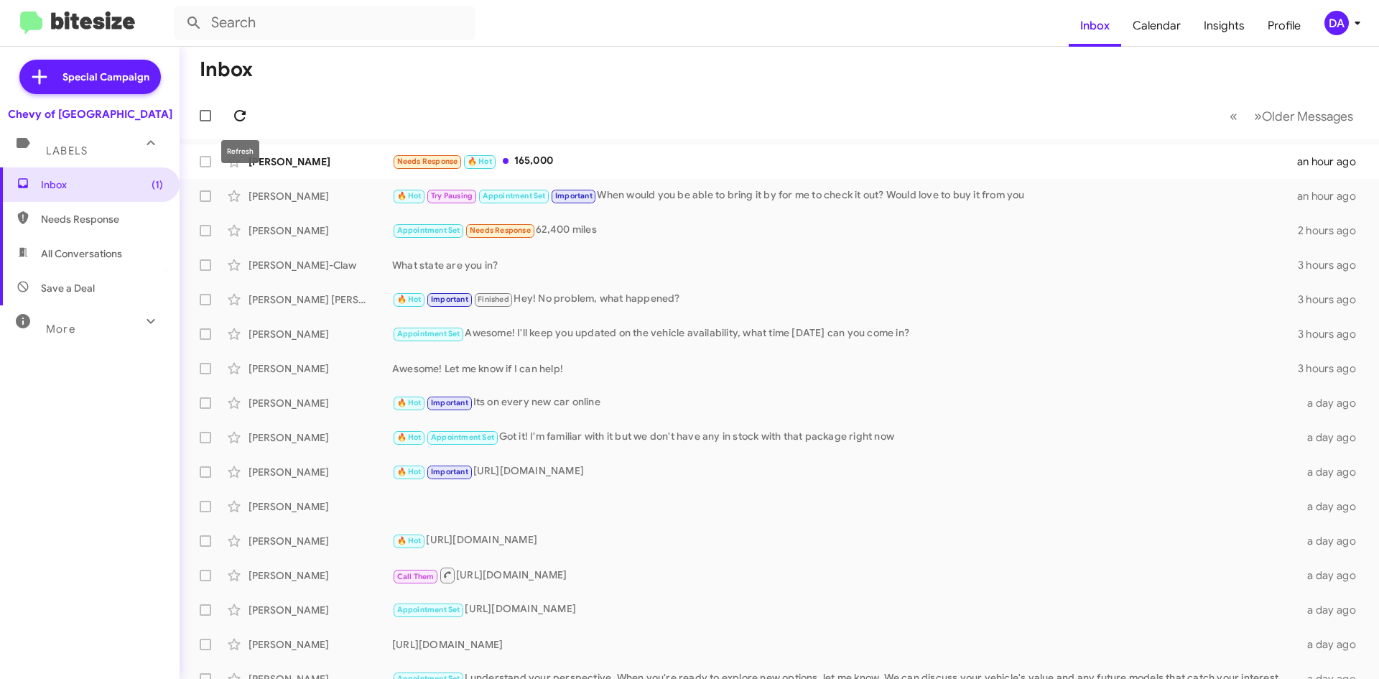
click at [245, 107] on icon at bounding box center [239, 115] width 17 height 17
click at [292, 92] on mat-toolbar-row "Inbox" at bounding box center [780, 70] width 1200 height 46
click at [73, 250] on span "All Conversations" at bounding box center [81, 253] width 81 height 14
type input "in:all-conversations"
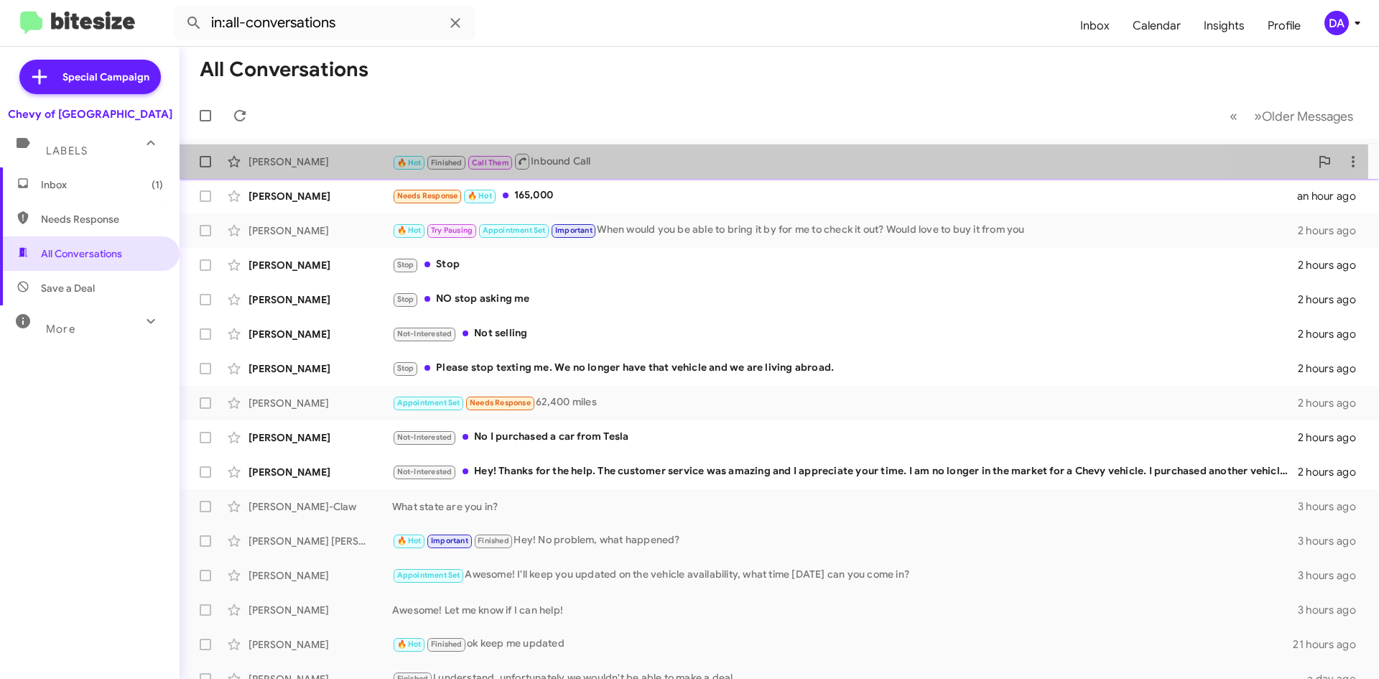
click at [294, 159] on div "[PERSON_NAME]" at bounding box center [321, 161] width 144 height 14
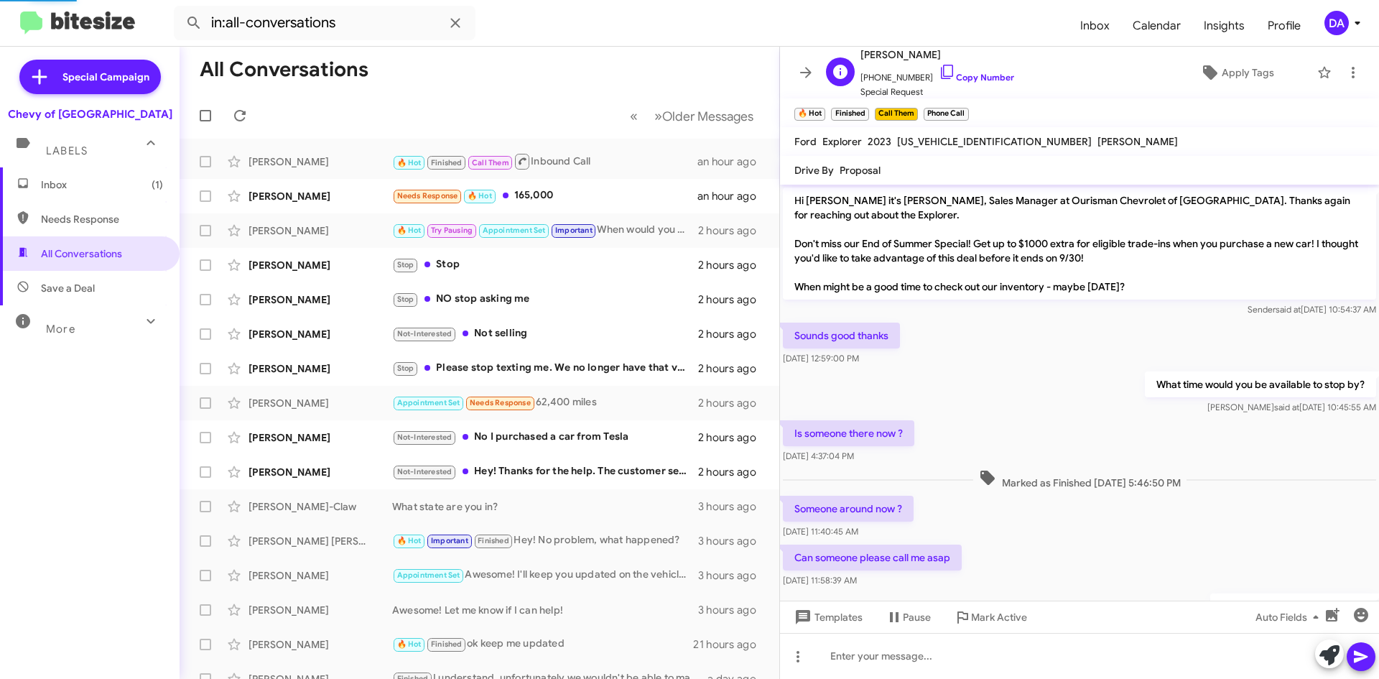
scroll to position [256, 0]
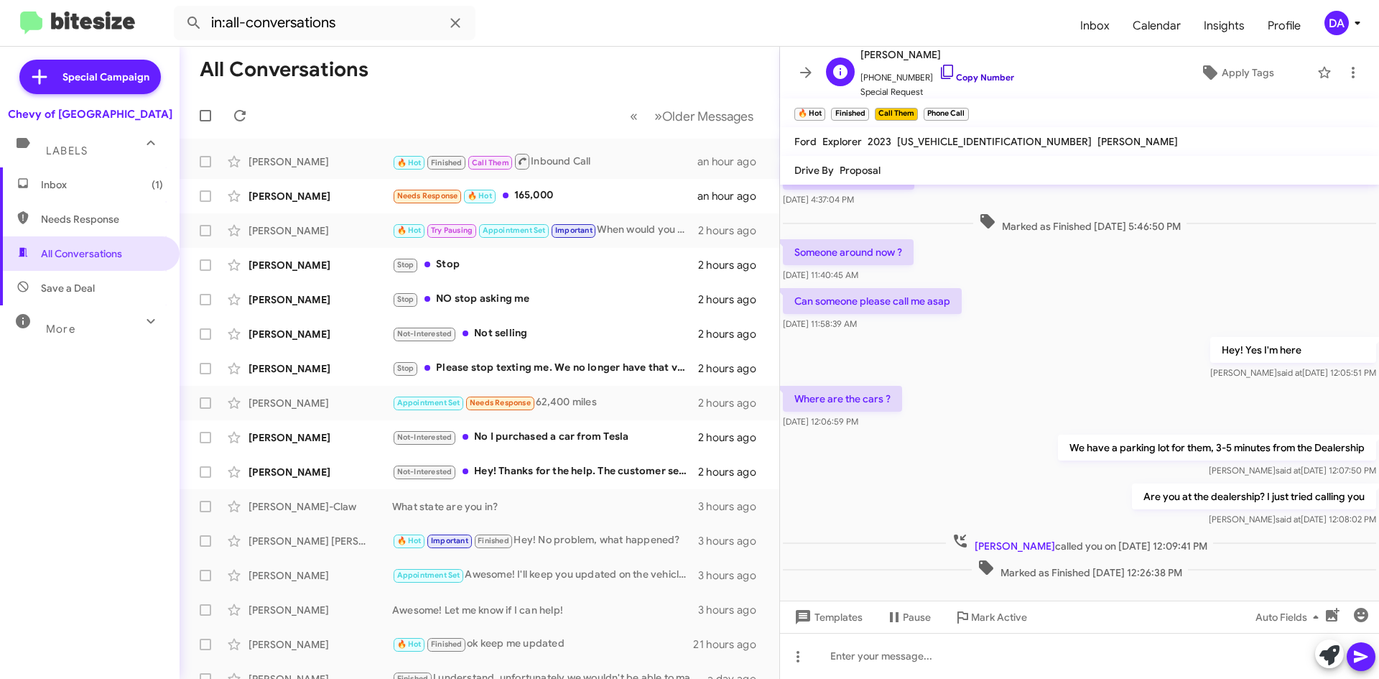
click at [978, 78] on link "Copy Number" at bounding box center [976, 77] width 75 height 11
click at [94, 195] on span "Inbox (1)" at bounding box center [90, 184] width 180 height 34
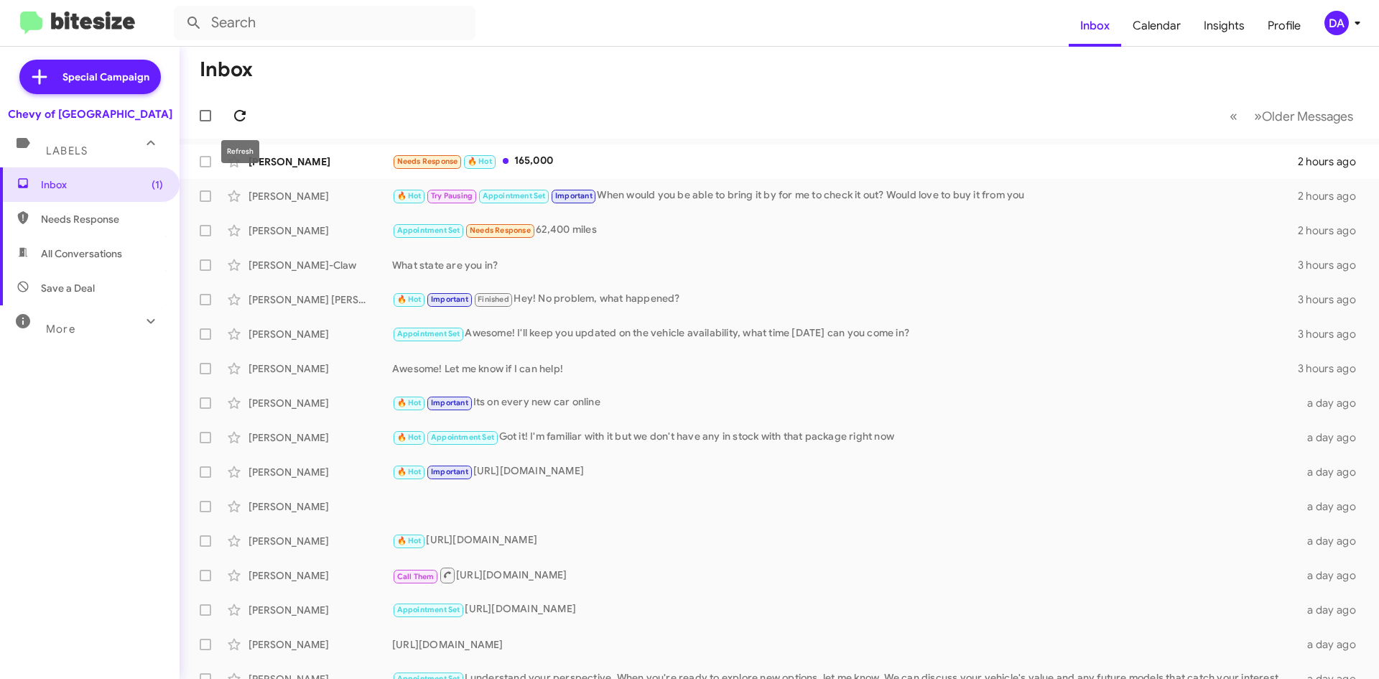
click at [244, 113] on icon at bounding box center [239, 115] width 11 height 11
click at [561, 165] on div "Needs Response 🔥 Hot 165,000" at bounding box center [851, 161] width 918 height 17
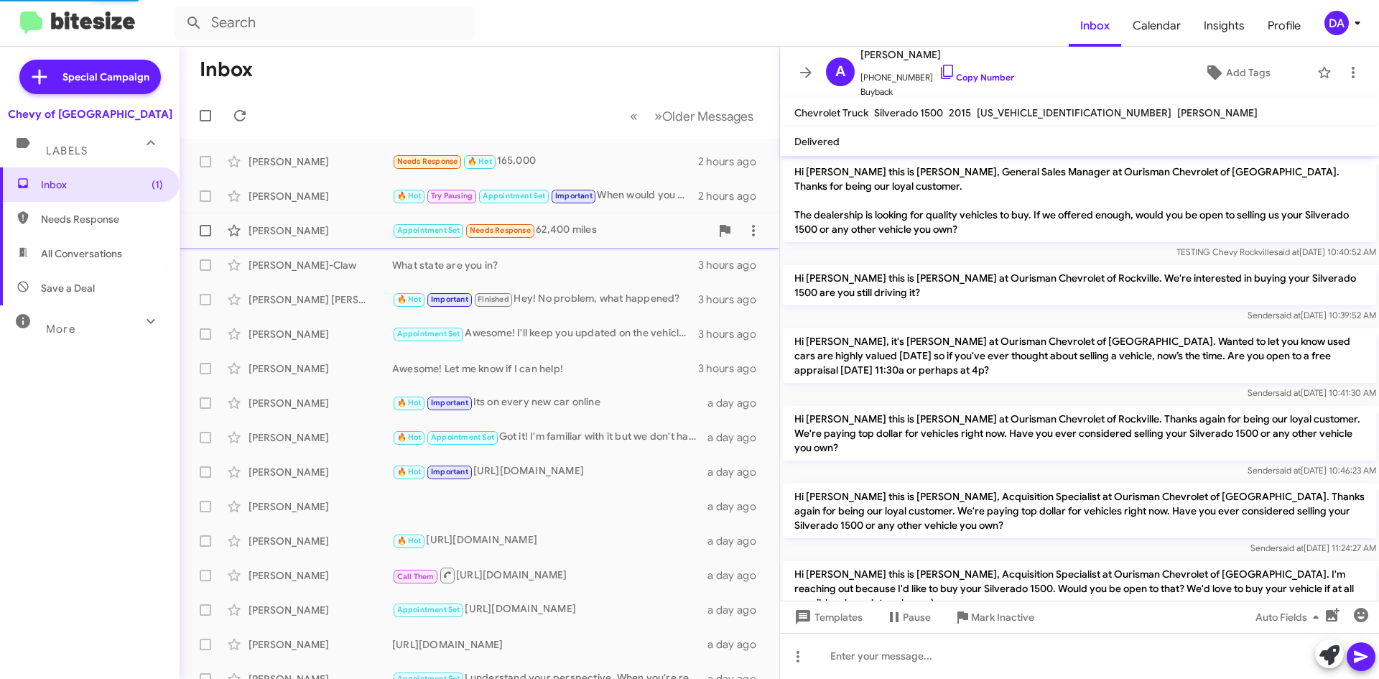
scroll to position [386, 0]
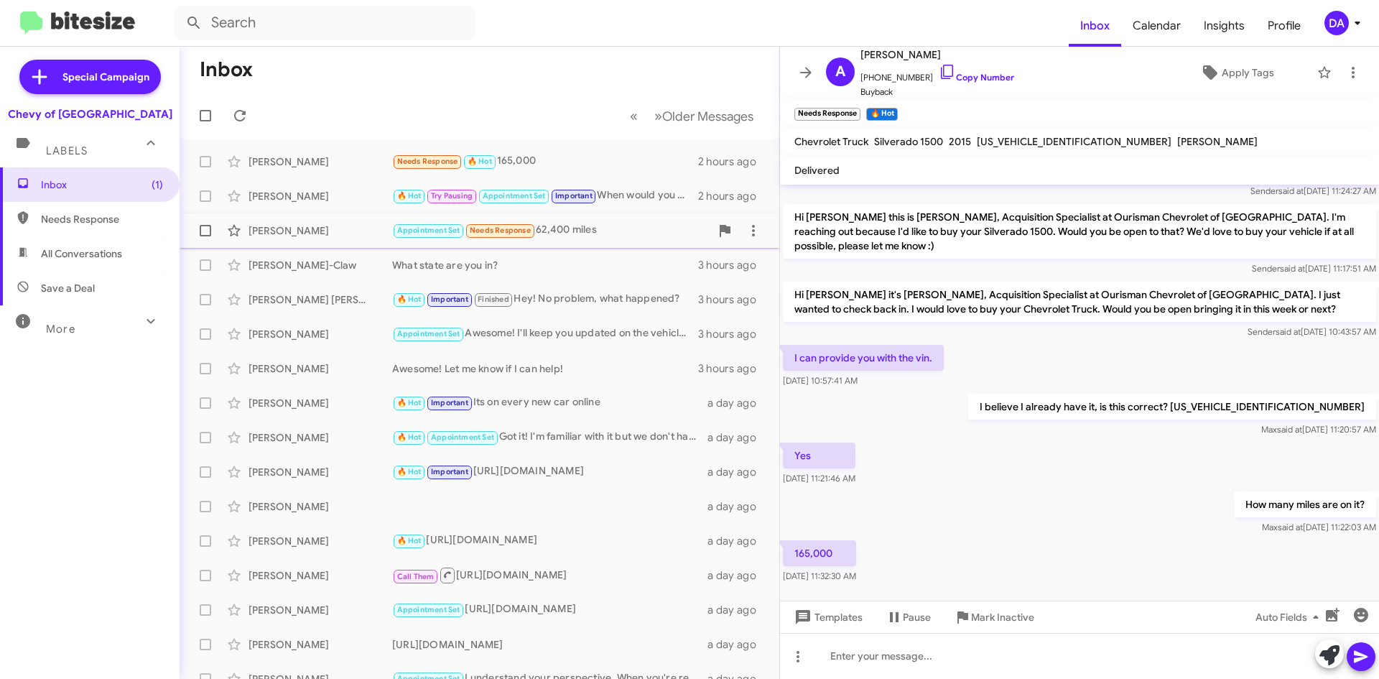
click at [583, 232] on div "Appointment Set Needs Response 62,400 miles" at bounding box center [551, 230] width 318 height 17
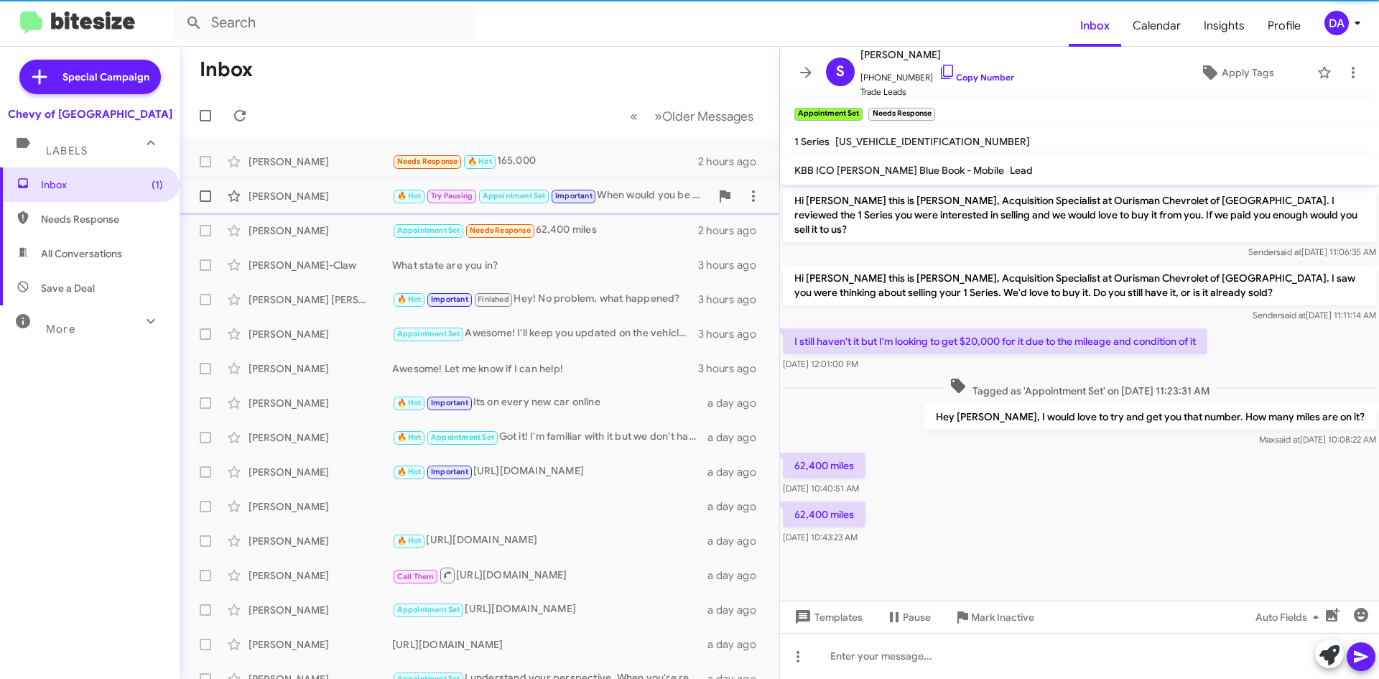
click at [618, 203] on div "🔥 Hot Try Pausing Appointment Set Important When would you be able to bring it …" at bounding box center [551, 195] width 318 height 17
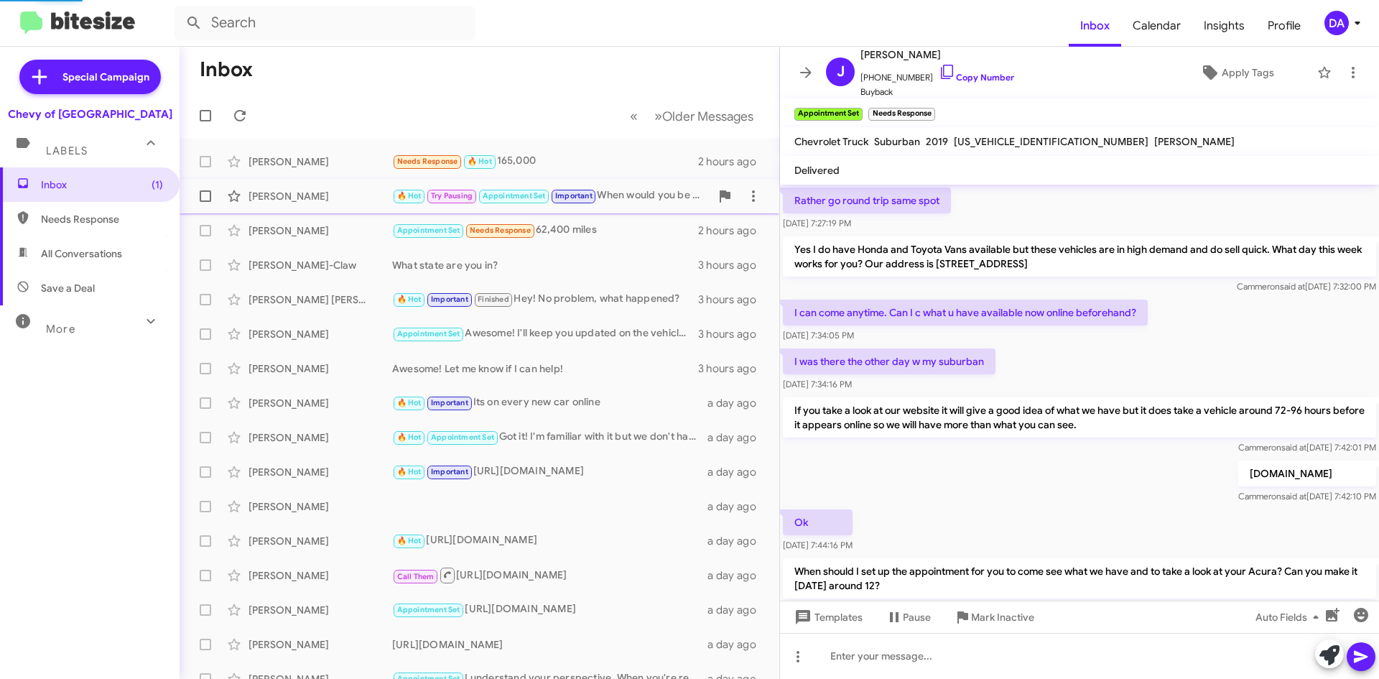
scroll to position [976, 0]
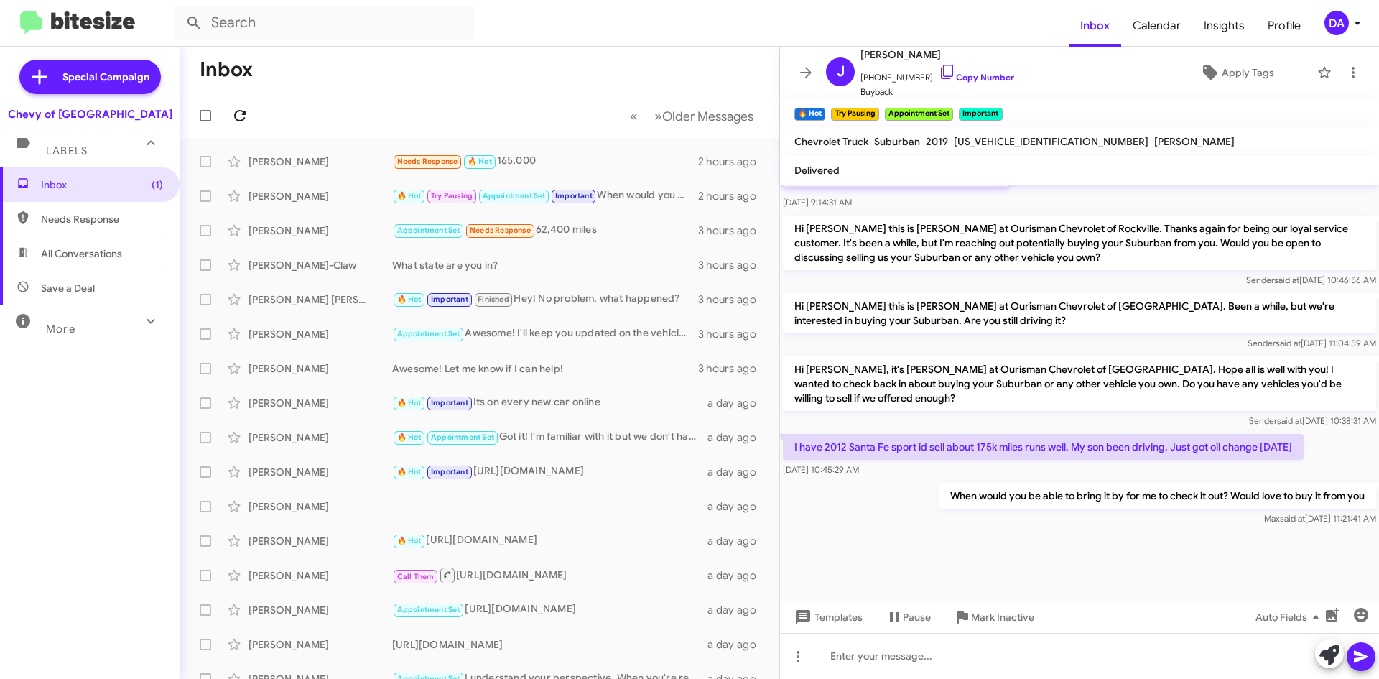
click at [249, 113] on span at bounding box center [240, 115] width 29 height 17
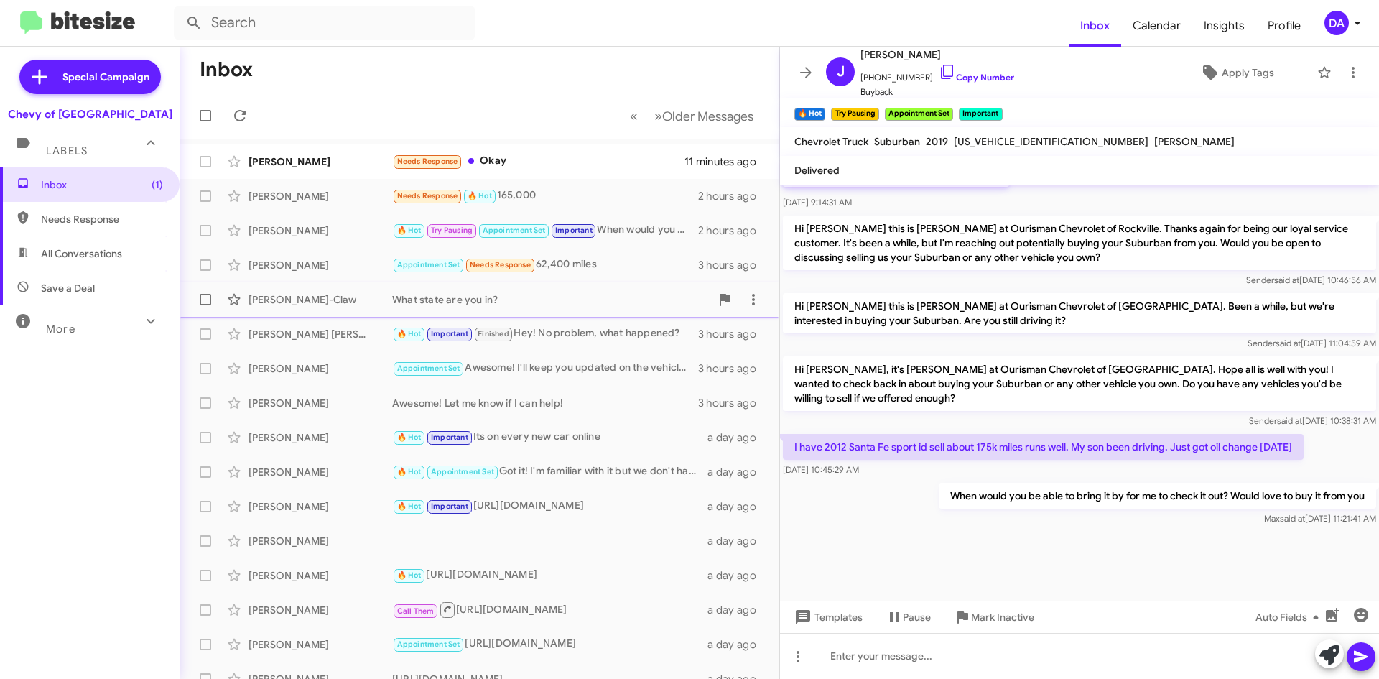
click at [291, 287] on div "[PERSON_NAME]-Claw What state are you in? 3 hours ago" at bounding box center [479, 299] width 577 height 29
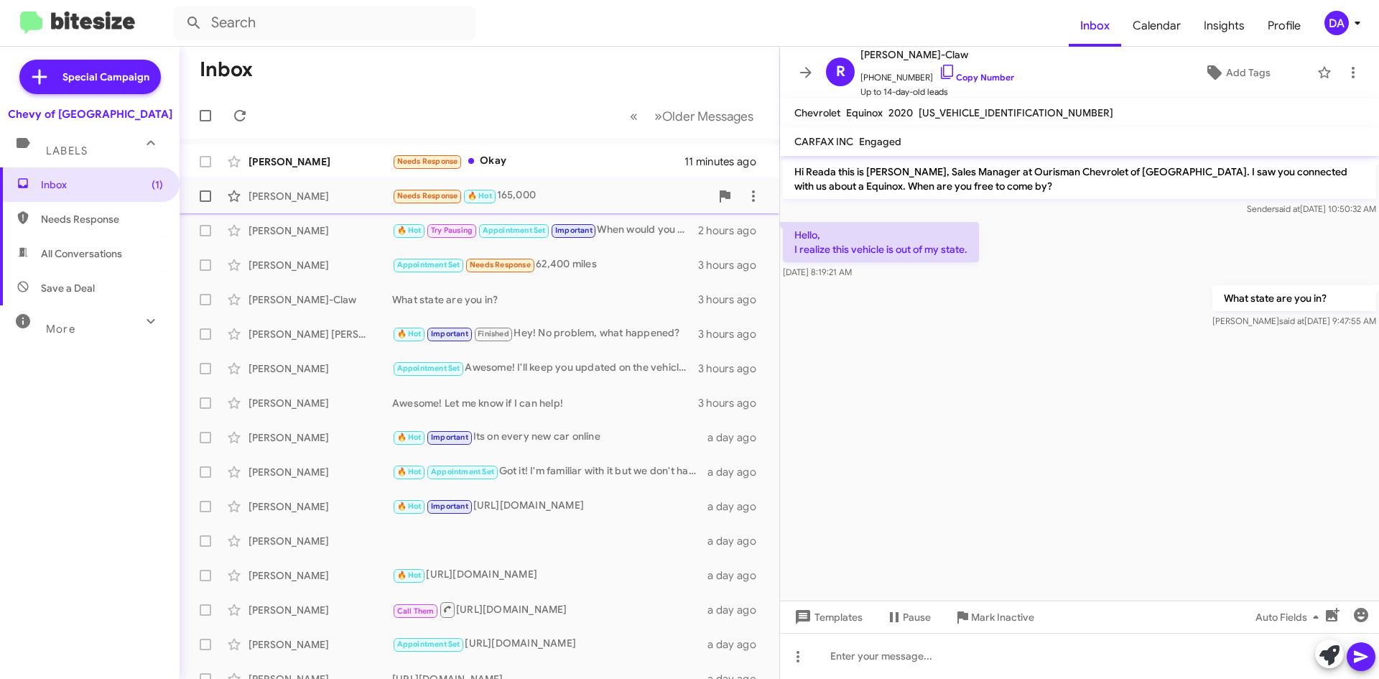
click at [590, 195] on div "Needs Response 🔥 Hot 165,000" at bounding box center [551, 195] width 318 height 17
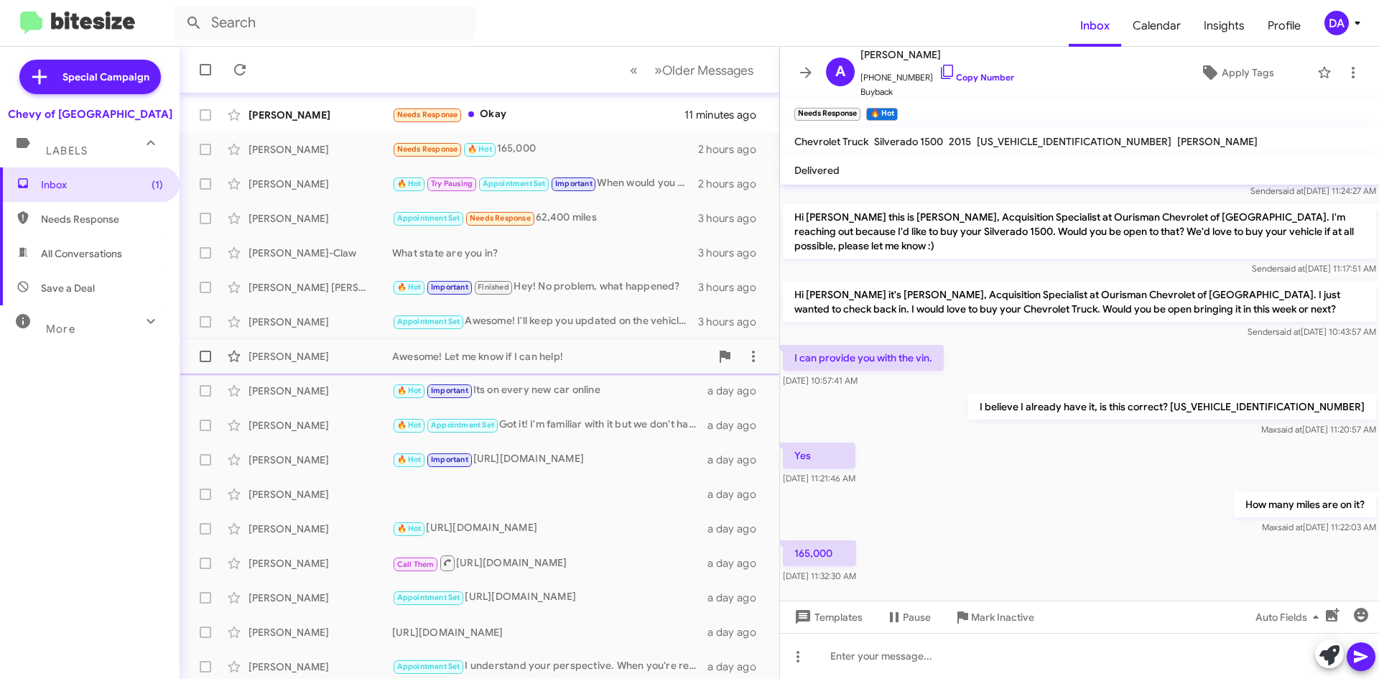
scroll to position [72, 0]
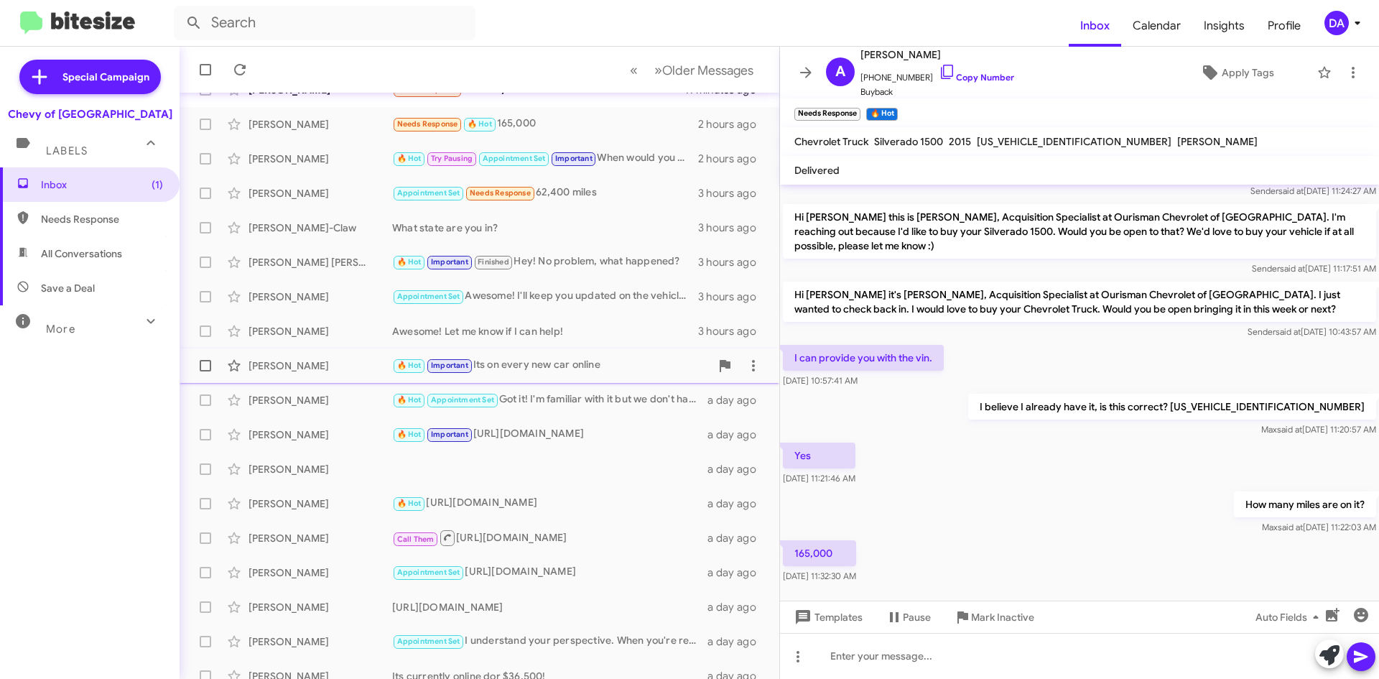
click at [527, 368] on div "🔥 Hot Important Its on every new car online" at bounding box center [551, 365] width 318 height 17
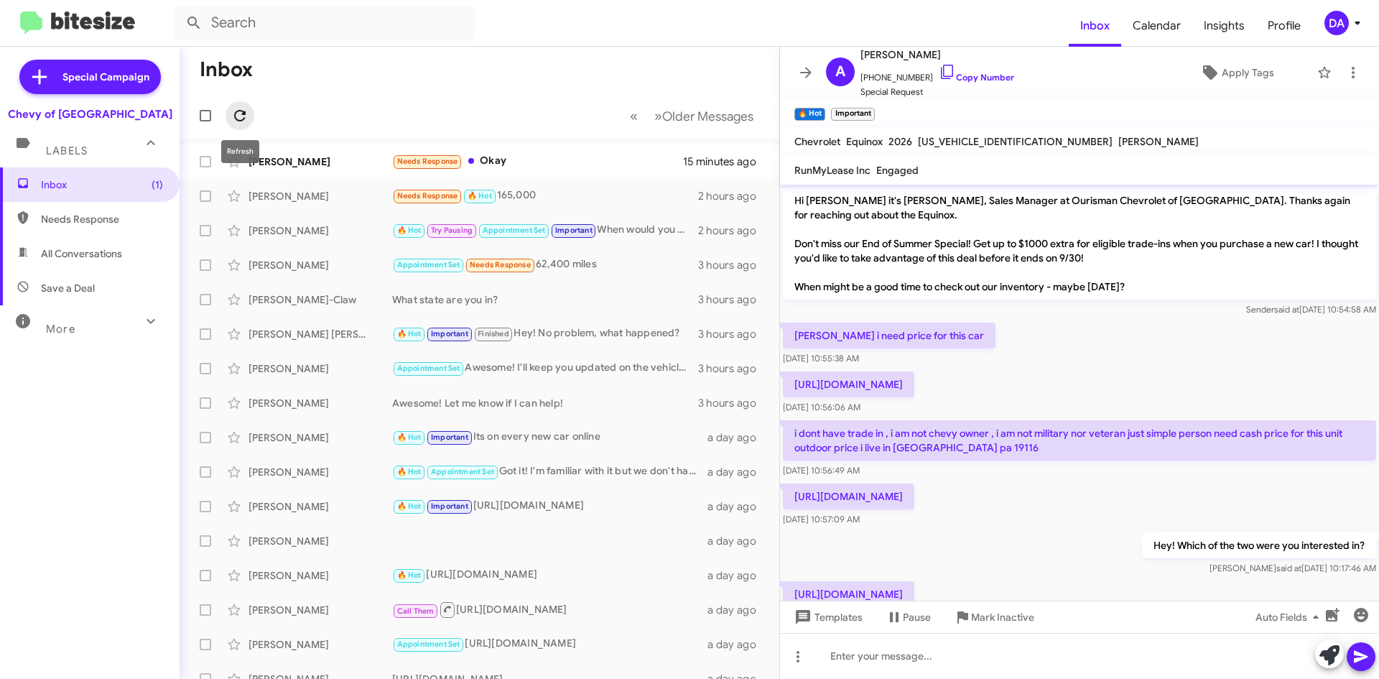
click at [242, 113] on icon at bounding box center [239, 115] width 17 height 17
click at [244, 119] on icon at bounding box center [239, 115] width 11 height 11
click at [49, 411] on div "Inbox (1) Needs Response All Conversations Save a Deal More Important 🔥 Hot App…" at bounding box center [90, 370] width 180 height 407
